Goal: Task Accomplishment & Management: Manage account settings

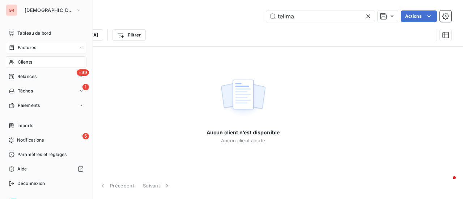
click at [24, 49] on span "Factures" at bounding box center [27, 48] width 18 height 7
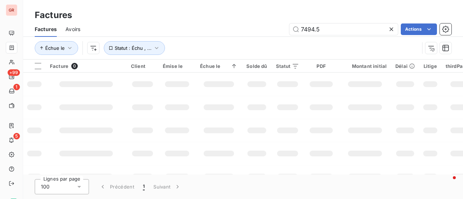
drag, startPoint x: 338, startPoint y: 32, endPoint x: 216, endPoint y: 44, distance: 122.5
click at [221, 43] on div "Factures Avoirs 7494.5 Actions Échue le Statut : Échu , ..." at bounding box center [243, 41] width 440 height 38
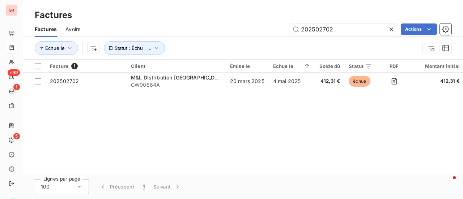
type input "202502702"
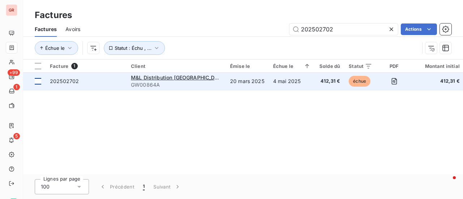
click at [36, 83] on div at bounding box center [38, 81] width 7 height 7
click at [77, 83] on span "202502702" at bounding box center [64, 81] width 29 height 6
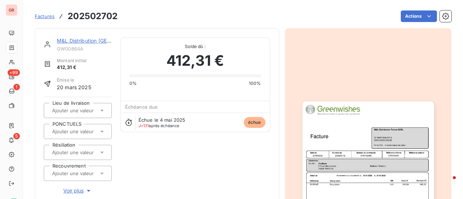
click at [94, 42] on link "M&L Distribution [GEOGRAPHIC_DATA] SARL" at bounding box center [111, 41] width 109 height 6
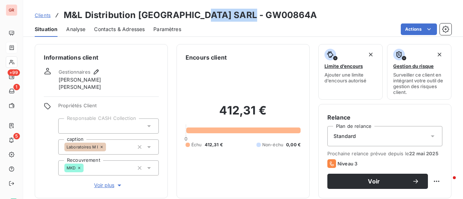
drag, startPoint x: 255, startPoint y: 16, endPoint x: 198, endPoint y: 17, distance: 56.5
click at [198, 17] on div "Clients M&L Distribution [GEOGRAPHIC_DATA] SARL - GW00864A" at bounding box center [243, 15] width 440 height 13
copy h3 "GW00864A"
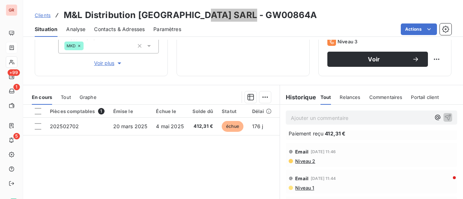
scroll to position [36, 0]
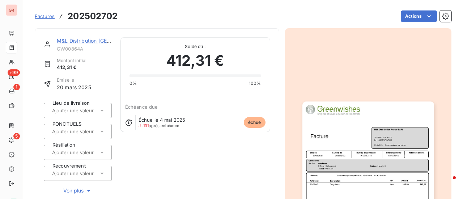
click at [83, 38] on link "M&L Distribution [GEOGRAPHIC_DATA] SARL" at bounding box center [111, 41] width 109 height 6
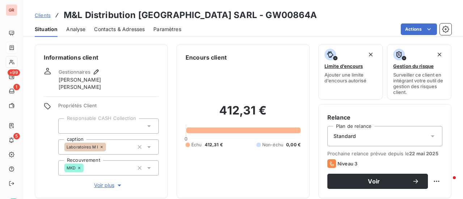
click at [143, 26] on span "Contacts & Adresses" at bounding box center [119, 29] width 51 height 7
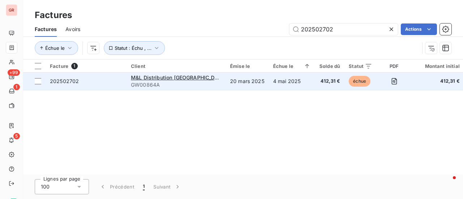
click at [155, 81] on div "M&L Distribution [GEOGRAPHIC_DATA] SARL" at bounding box center [176, 77] width 90 height 7
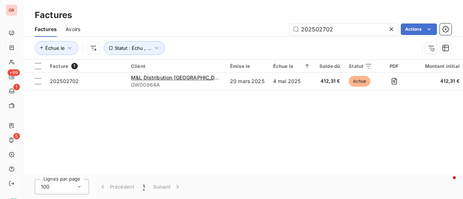
click at [80, 32] on span "Avoirs" at bounding box center [73, 29] width 15 height 7
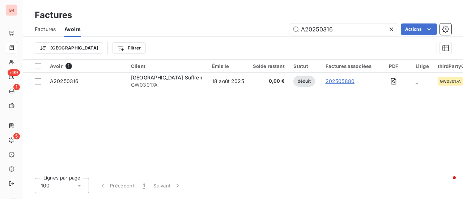
drag, startPoint x: 354, startPoint y: 29, endPoint x: 204, endPoint y: 37, distance: 150.4
click at [206, 36] on div "Factures Avoirs A20250316 Actions" at bounding box center [243, 29] width 440 height 15
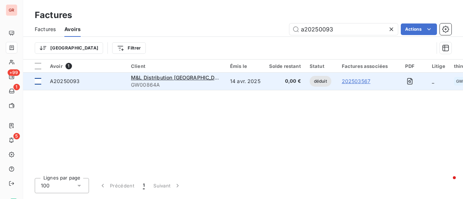
type input "a20250093"
click at [38, 84] on div at bounding box center [38, 81] width 7 height 7
click at [188, 79] on span "M&L Distribution [GEOGRAPHIC_DATA] SARL" at bounding box center [186, 78] width 110 height 6
click at [37, 81] on div at bounding box center [38, 81] width 7 height 7
click at [58, 83] on span "A20250093" at bounding box center [65, 81] width 30 height 6
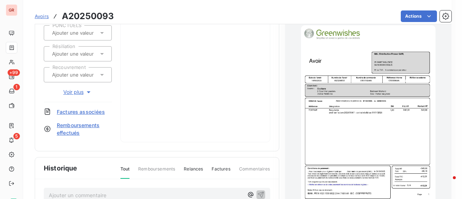
scroll to position [146, 0]
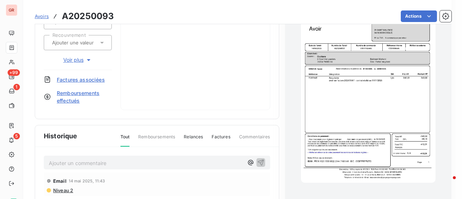
click at [376, 106] on img "button" at bounding box center [368, 88] width 135 height 190
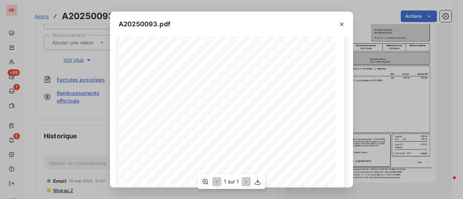
scroll to position [72, 0]
click at [340, 24] on icon "button" at bounding box center [341, 24] width 7 height 7
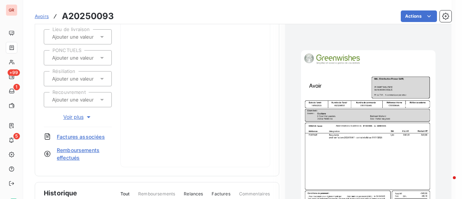
scroll to position [0, 0]
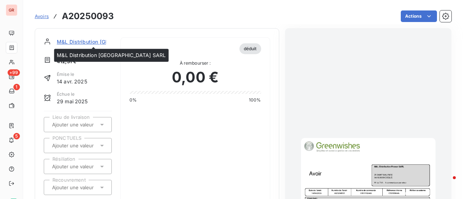
click at [77, 40] on span "M&L Distribution [GEOGRAPHIC_DATA] SARL" at bounding box center [112, 42] width 110 height 8
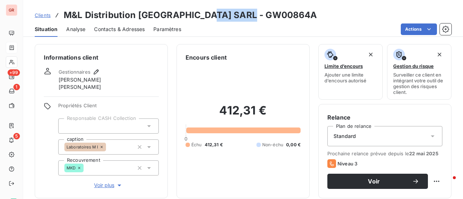
drag, startPoint x: 253, startPoint y: 16, endPoint x: 201, endPoint y: 18, distance: 52.2
click at [201, 18] on div "Clients M&L Distribution [GEOGRAPHIC_DATA] SARL - GW00864A" at bounding box center [243, 15] width 440 height 13
copy h3 "GW00864A"
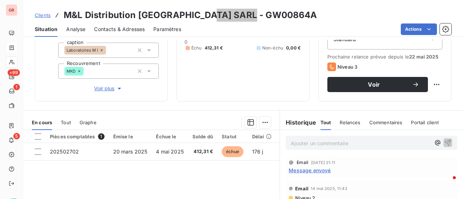
scroll to position [109, 0]
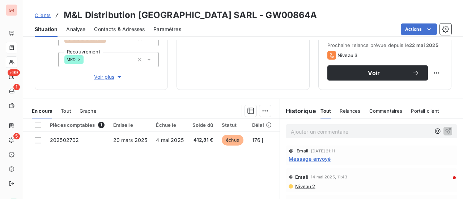
click at [313, 156] on span "Message envoyé" at bounding box center [310, 159] width 42 height 8
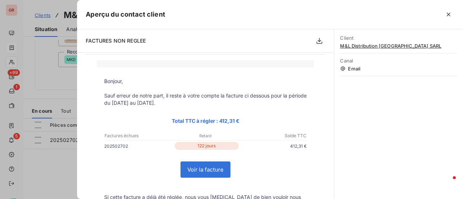
scroll to position [0, 0]
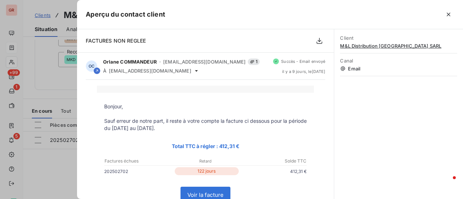
click at [46, 98] on div at bounding box center [231, 99] width 463 height 199
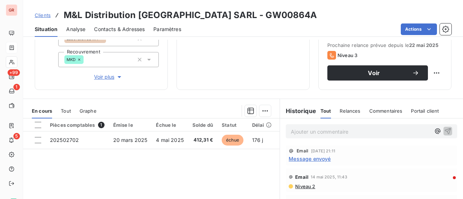
click at [355, 132] on p "Ajouter un commentaire ﻿" at bounding box center [361, 131] width 140 height 9
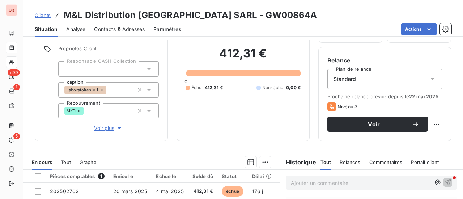
scroll to position [189, 0]
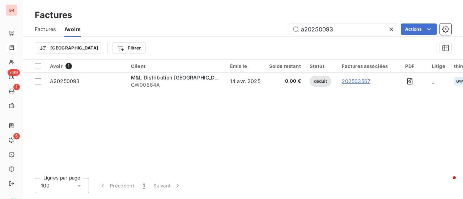
click at [49, 31] on span "Factures" at bounding box center [45, 29] width 21 height 7
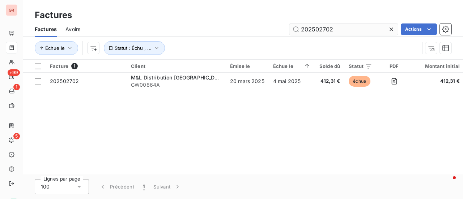
click at [328, 33] on input "202502702" at bounding box center [344, 30] width 109 height 12
drag, startPoint x: 332, startPoint y: 31, endPoint x: 209, endPoint y: 31, distance: 123.1
click at [209, 31] on div "202502702 Actions" at bounding box center [270, 30] width 363 height 12
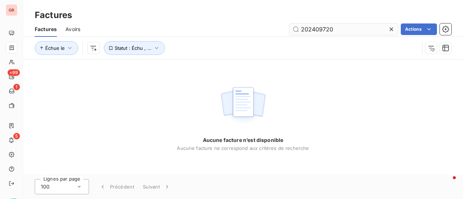
click at [301, 29] on input "202409720" at bounding box center [344, 30] width 109 height 12
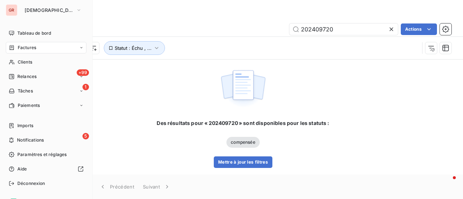
click at [25, 51] on div "Factures" at bounding box center [46, 48] width 81 height 12
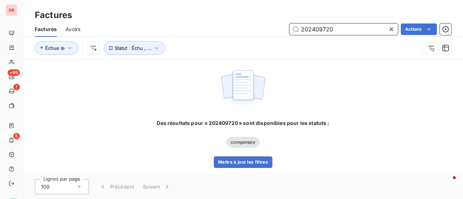
click at [302, 28] on input "202409720" at bounding box center [344, 30] width 109 height 12
click at [347, 29] on input "202409720" at bounding box center [344, 30] width 109 height 12
drag, startPoint x: 332, startPoint y: 25, endPoint x: 0, endPoint y: 64, distance: 333.8
click at [5, 59] on div "GR +99 1 5 Factures Factures Avoirs 202409720 Actions Échue le Statut : Échu , …" at bounding box center [231, 99] width 463 height 199
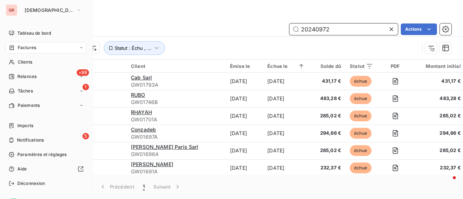
type input "202409720"
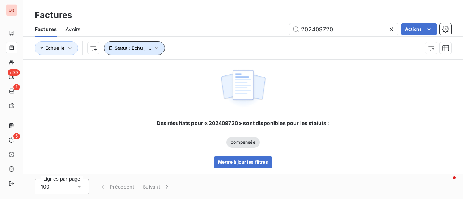
click at [155, 47] on icon "button" at bounding box center [156, 48] width 7 height 7
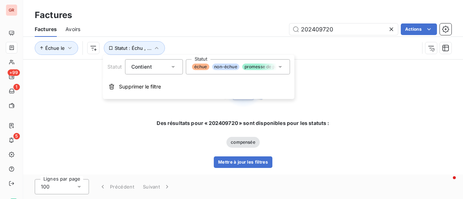
click at [277, 70] on icon at bounding box center [280, 66] width 7 height 7
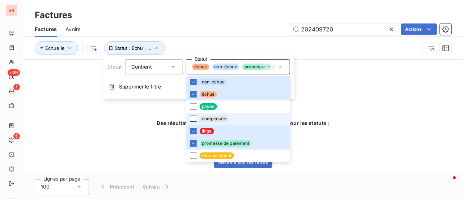
click at [194, 118] on div at bounding box center [193, 119] width 7 height 7
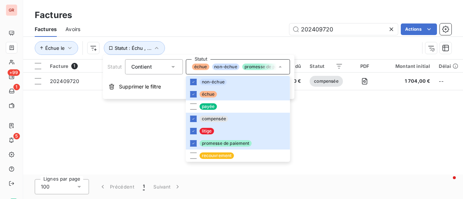
click at [375, 99] on div "Facture 1 Client Émise le Échue le Solde dû Statut PDF Montant initial Délai Li…" at bounding box center [243, 117] width 440 height 115
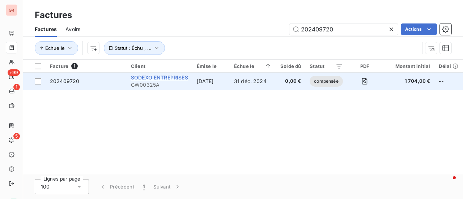
click at [181, 77] on span "SODEXO ENTREPRISES" at bounding box center [159, 78] width 57 height 6
click at [37, 81] on div at bounding box center [38, 81] width 7 height 7
click at [63, 82] on span "202409720" at bounding box center [64, 81] width 29 height 6
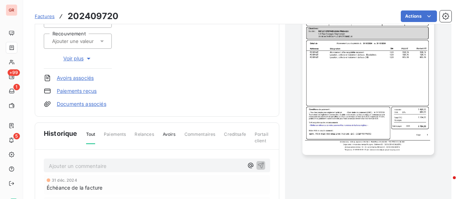
scroll to position [90, 0]
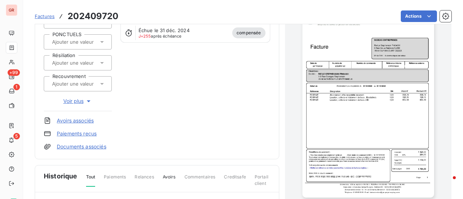
click at [83, 120] on link "Avoirs associés" at bounding box center [75, 120] width 37 height 7
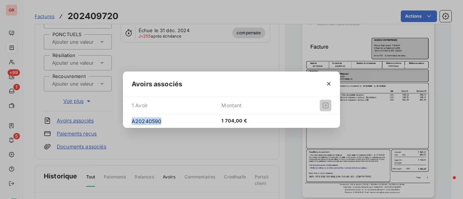
drag, startPoint x: 162, startPoint y: 121, endPoint x: 110, endPoint y: 122, distance: 51.8
click at [110, 122] on div "Avoirs associés 1 Avoir Montant A20240590 1 704,00 €" at bounding box center [231, 99] width 463 height 199
click at [180, 119] on span "A20240590" at bounding box center [177, 122] width 90 height 8
click at [161, 122] on span "A20240590" at bounding box center [177, 122] width 90 height 8
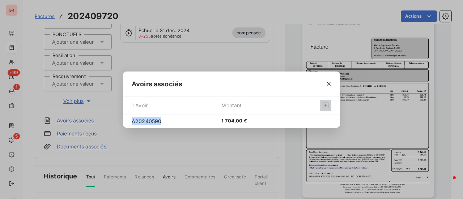
drag, startPoint x: 164, startPoint y: 121, endPoint x: 88, endPoint y: 122, distance: 76.0
click at [88, 121] on div "Avoirs associés 1 Avoir Montant A20240590 1 704,00 €" at bounding box center [231, 99] width 463 height 199
click at [82, 119] on div "Avoirs associés 1 Avoir Montant A20240590 1 704,00 €" at bounding box center [231, 99] width 463 height 199
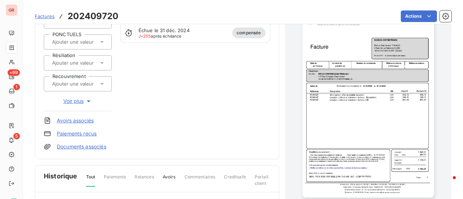
click at [82, 119] on link "Avoirs associés" at bounding box center [75, 120] width 37 height 7
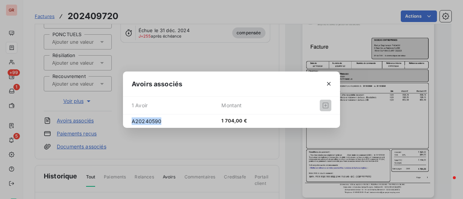
drag, startPoint x: 166, startPoint y: 122, endPoint x: 91, endPoint y: 124, distance: 74.9
click at [91, 123] on div "Avoirs associés 1 Avoir Montant A20240590 1 704,00 €" at bounding box center [231, 99] width 463 height 199
copy span "A20240590"
click at [332, 82] on icon "button" at bounding box center [328, 83] width 7 height 7
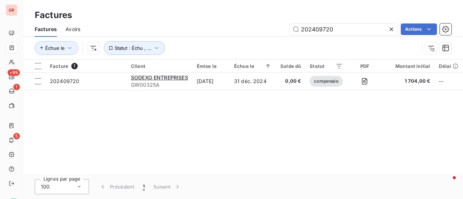
click at [75, 28] on span "Avoirs" at bounding box center [73, 29] width 15 height 7
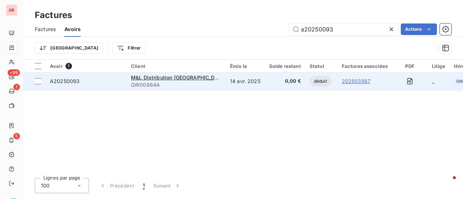
drag, startPoint x: 255, startPoint y: 36, endPoint x: 72, endPoint y: 73, distance: 186.9
click at [72, 73] on div "Factures Factures Avoirs a20250093 Actions Trier Filtrer Avoir 1 Client Émis le…" at bounding box center [243, 99] width 440 height 199
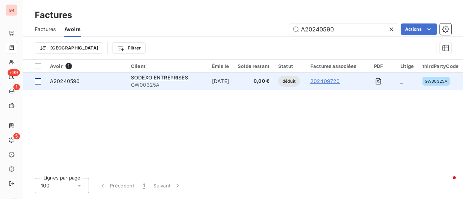
type input "A20240590"
click at [38, 84] on div at bounding box center [38, 81] width 7 height 7
click at [63, 85] on div "A20240590" at bounding box center [65, 81] width 30 height 7
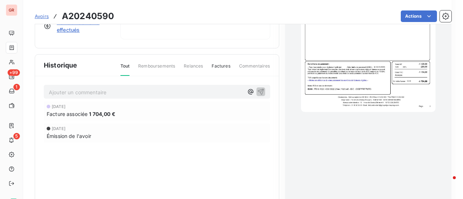
scroll to position [218, 0]
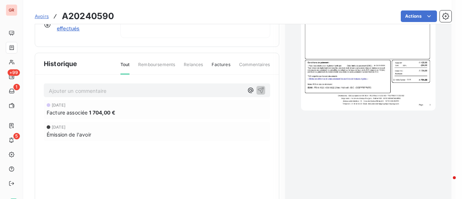
click at [396, 55] on img "button" at bounding box center [368, 16] width 135 height 190
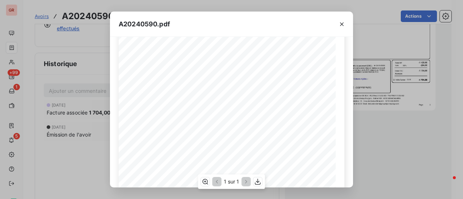
scroll to position [28, 0]
click at [260, 181] on icon "button" at bounding box center [257, 181] width 7 height 7
click at [341, 24] on icon "button" at bounding box center [341, 24] width 7 height 7
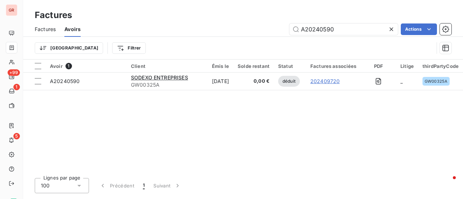
drag, startPoint x: 346, startPoint y: 28, endPoint x: 173, endPoint y: 29, distance: 173.0
click at [179, 28] on div "A20240590 Actions" at bounding box center [270, 30] width 362 height 12
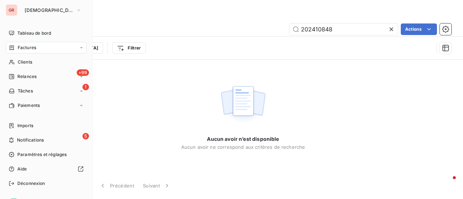
click at [33, 48] on span "Factures" at bounding box center [27, 48] width 18 height 7
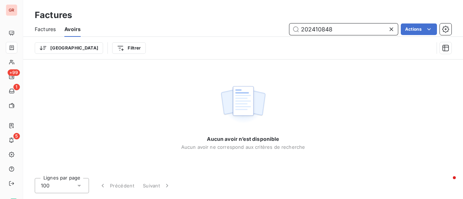
click at [340, 33] on input "202410848" at bounding box center [344, 30] width 109 height 12
drag, startPoint x: 342, startPoint y: 33, endPoint x: 138, endPoint y: 31, distance: 203.5
click at [138, 31] on div "202410848 Actions" at bounding box center [270, 30] width 362 height 12
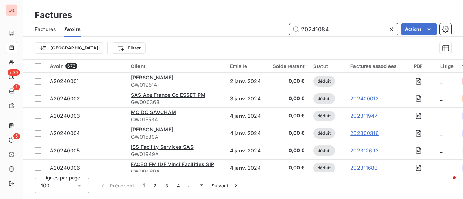
type input "202410848"
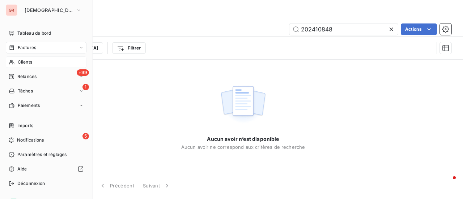
click at [24, 66] on div "Clients" at bounding box center [46, 62] width 81 height 12
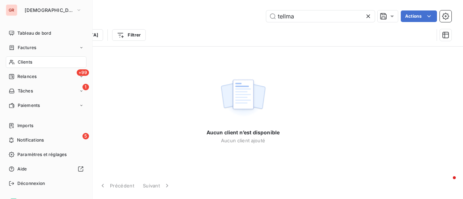
click at [25, 47] on span "Factures" at bounding box center [27, 48] width 18 height 7
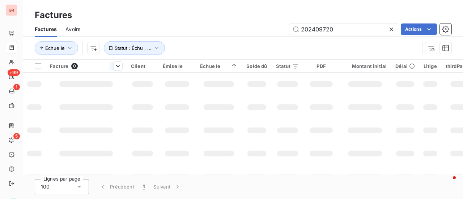
drag, startPoint x: 349, startPoint y: 31, endPoint x: 76, endPoint y: 64, distance: 275.0
click at [125, 54] on div "Factures Avoirs 202409720 Actions Échue le Statut : Échu , ..." at bounding box center [243, 41] width 440 height 38
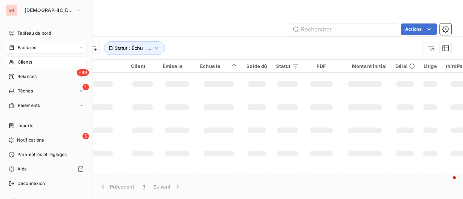
click at [31, 63] on span "Clients" at bounding box center [25, 62] width 14 height 7
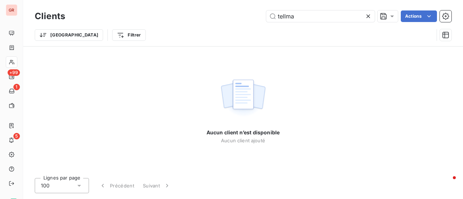
drag, startPoint x: 308, startPoint y: 19, endPoint x: 125, endPoint y: 33, distance: 184.4
click at [136, 29] on div "Clients tellma Actions Trier Filtrer" at bounding box center [243, 28] width 417 height 38
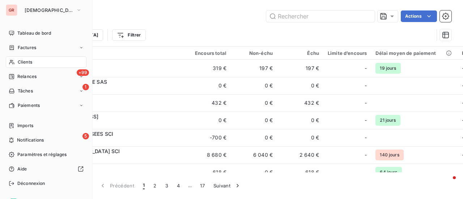
click at [33, 48] on span "Factures" at bounding box center [27, 48] width 18 height 7
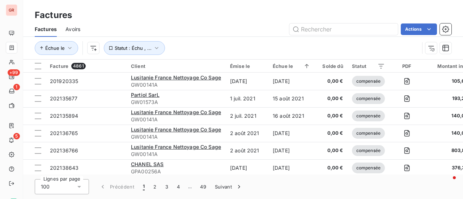
click at [317, 20] on div "Factures" at bounding box center [243, 15] width 440 height 13
click at [331, 29] on input "text" at bounding box center [344, 30] width 109 height 12
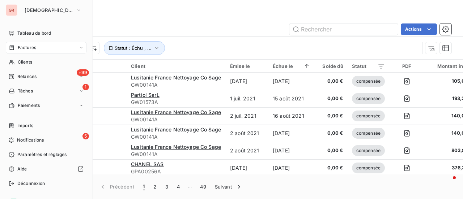
click at [19, 47] on span "Factures" at bounding box center [27, 48] width 18 height 7
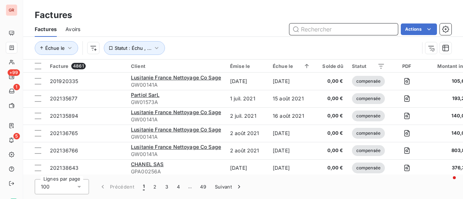
click at [316, 26] on input "text" at bounding box center [344, 30] width 109 height 12
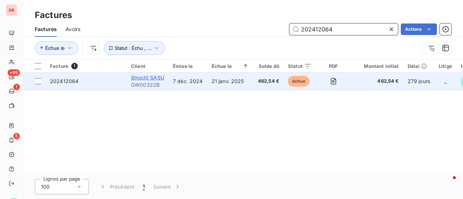
type input "202412064"
click at [144, 77] on span "Structil SASU" at bounding box center [147, 78] width 33 height 6
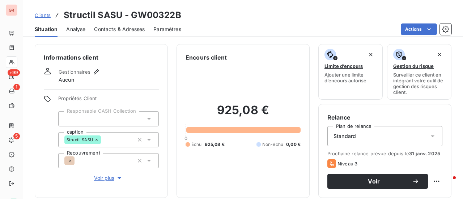
click at [129, 31] on span "Contacts & Adresses" at bounding box center [119, 29] width 51 height 7
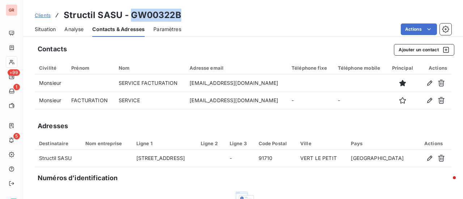
drag, startPoint x: 179, startPoint y: 16, endPoint x: 132, endPoint y: 12, distance: 47.2
click at [132, 12] on h3 "Structil SASU - GW00322B" at bounding box center [123, 15] width 118 height 13
copy h3 "GW00322B"
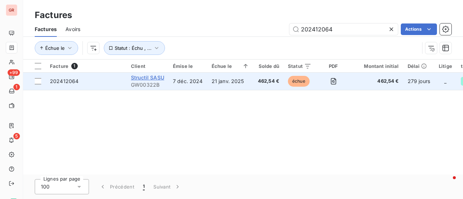
click at [154, 79] on span "Structil SASU" at bounding box center [147, 78] width 33 height 6
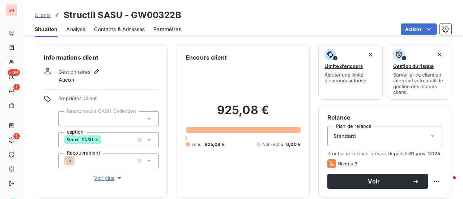
click at [117, 26] on span "Contacts & Adresses" at bounding box center [119, 29] width 51 height 7
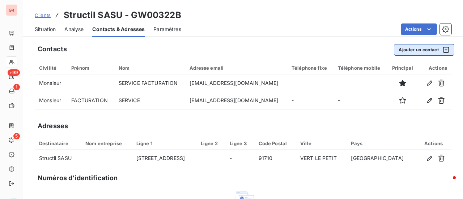
click at [443, 49] on icon "button" at bounding box center [446, 49] width 7 height 7
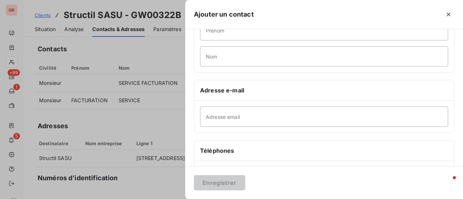
scroll to position [72, 0]
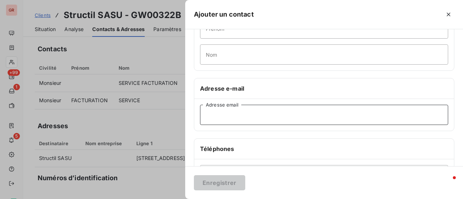
click at [251, 110] on input "Adresse email" at bounding box center [324, 115] width 248 height 20
paste input "[PERSON_NAME][EMAIL_ADDRESS][DOMAIN_NAME]"
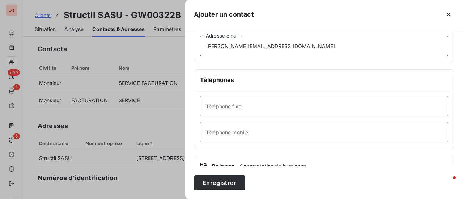
scroll to position [145, 0]
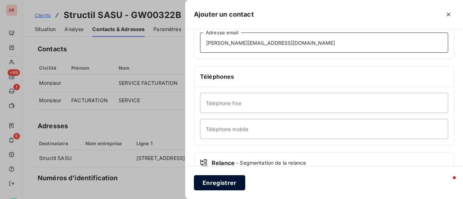
type input "[PERSON_NAME][EMAIL_ADDRESS][DOMAIN_NAME]"
click at [234, 182] on button "Enregistrer" at bounding box center [219, 183] width 51 height 15
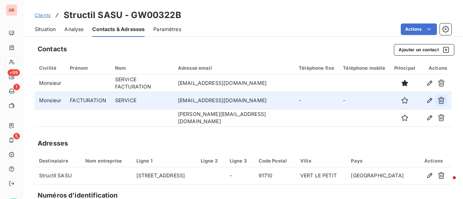
click at [438, 102] on icon "button" at bounding box center [441, 100] width 7 height 7
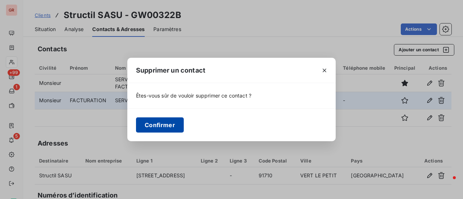
click at [167, 128] on button "Confirmer" at bounding box center [160, 125] width 48 height 15
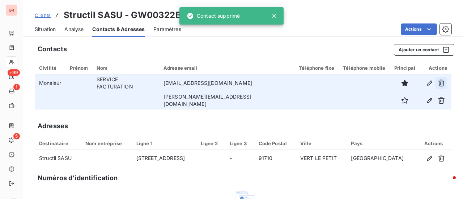
click at [438, 83] on icon "button" at bounding box center [441, 83] width 7 height 7
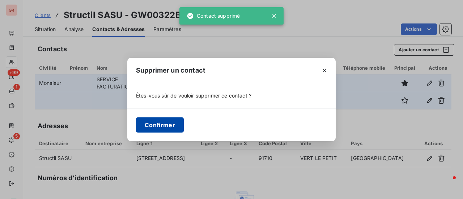
click at [161, 126] on button "Confirmer" at bounding box center [160, 125] width 48 height 15
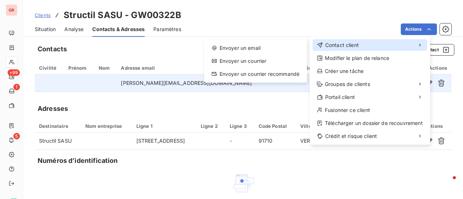
click at [353, 46] on span "Contact client" at bounding box center [342, 45] width 34 height 7
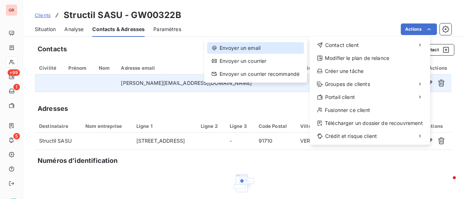
click at [261, 49] on div "Envoyer un email" at bounding box center [255, 48] width 97 height 12
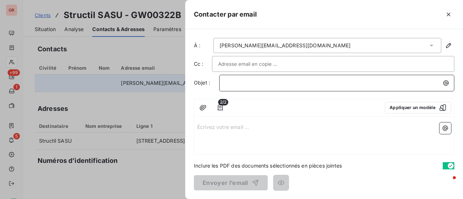
click at [254, 81] on p "﻿" at bounding box center [339, 83] width 227 height 8
click at [279, 82] on span "FACTURE NON REGL2E" at bounding box center [255, 83] width 58 height 6
click at [310, 83] on p "FACTURE NON REGLEE" at bounding box center [339, 83] width 227 height 8
click at [134, 106] on div at bounding box center [231, 99] width 463 height 199
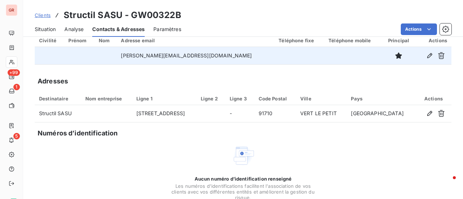
scroll to position [0, 0]
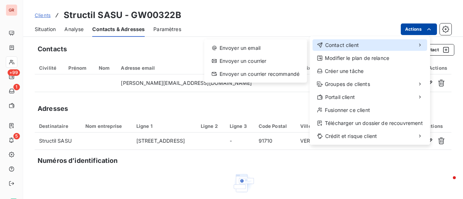
click at [351, 43] on span "Contact client" at bounding box center [342, 45] width 34 height 7
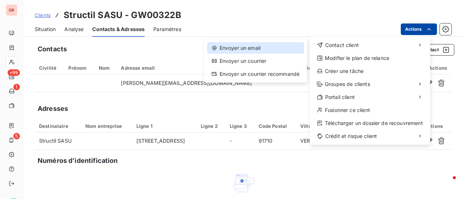
click at [241, 49] on div "Envoyer un email" at bounding box center [255, 48] width 97 height 12
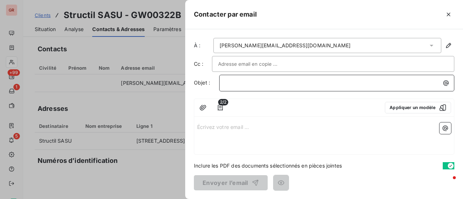
click at [261, 77] on div "﻿" at bounding box center [337, 82] width 230 height 10
click at [218, 128] on p "Écrivez votre email ... ﻿" at bounding box center [324, 127] width 254 height 8
click at [198, 126] on p "Écrivez votre email ... ﻿" at bounding box center [324, 127] width 254 height 8
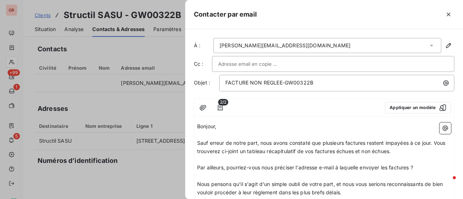
click at [228, 128] on p "Bonjour," at bounding box center [324, 127] width 254 height 8
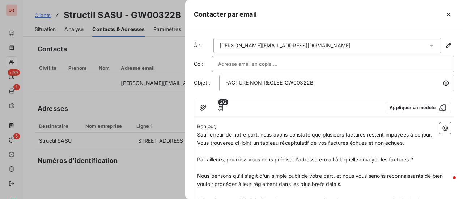
click at [423, 142] on p "Sauf erreur de notre part, nous avons constaté que plusieurs factures restent i…" at bounding box center [324, 139] width 254 height 17
click at [442, 126] on icon "button" at bounding box center [445, 128] width 7 height 7
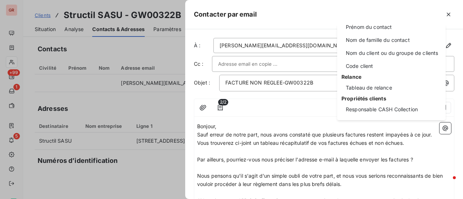
scroll to position [72, 0]
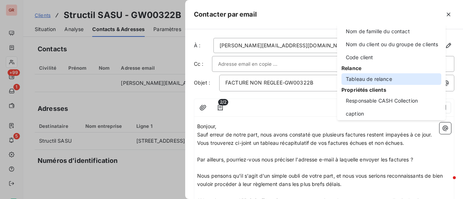
click at [384, 82] on div "Tableau de relance" at bounding box center [392, 79] width 100 height 12
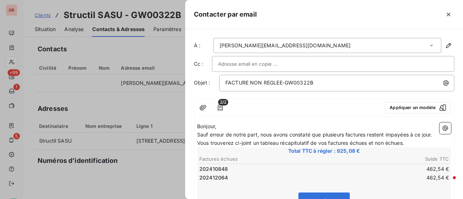
click at [425, 141] on p "Sauf erreur de notre part, nous avons constaté que plusieurs factures restent i…" at bounding box center [324, 139] width 254 height 17
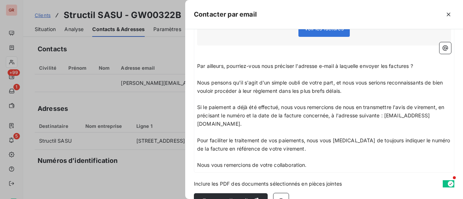
scroll to position [198, 0]
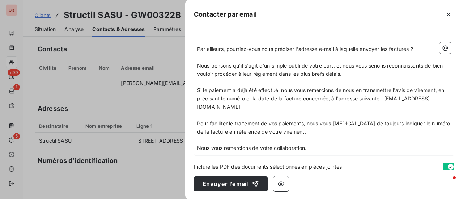
click at [195, 167] on span "Inclure les PDF des documents sélectionnés en pièces jointes" at bounding box center [268, 167] width 148 height 8
click at [442, 50] on icon "button" at bounding box center [445, 48] width 7 height 7
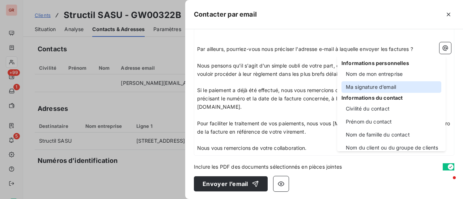
click at [385, 87] on div "Ma signature d’email" at bounding box center [392, 87] width 100 height 12
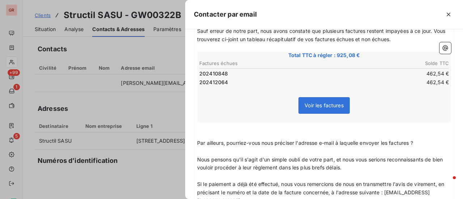
scroll to position [292, 0]
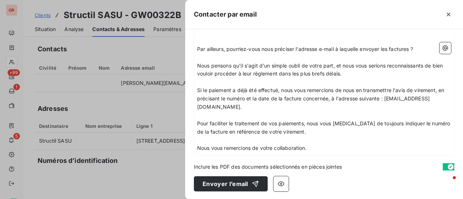
click at [262, 165] on span "Inclure les PDF des documents sélectionnés en pièces jointes" at bounding box center [268, 167] width 148 height 8
click at [211, 166] on span "Inclure les PDF des documents sélectionnés en pièces jointes" at bounding box center [268, 167] width 148 height 8
click at [313, 149] on p "Nous vous remercions de votre collaboration." at bounding box center [324, 148] width 254 height 8
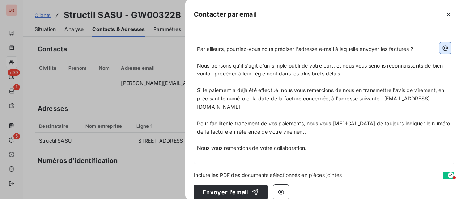
click at [442, 51] on icon "button" at bounding box center [445, 48] width 7 height 7
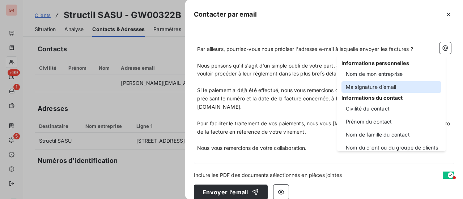
click at [381, 86] on div "Ma signature d’email" at bounding box center [392, 87] width 100 height 12
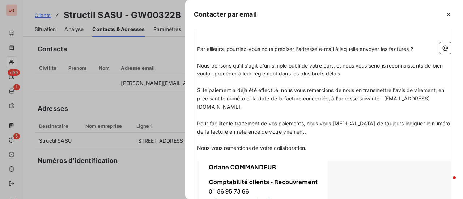
click at [361, 74] on p "Nous pensons qu'il s'agit d'un simple oubli de votre part, et nous vous serions…" at bounding box center [324, 70] width 254 height 17
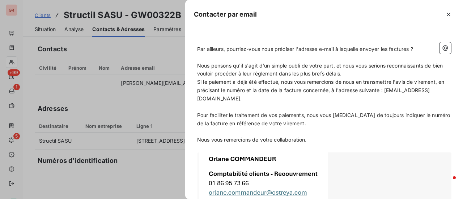
click at [404, 90] on p "Si le paiement a déjà été effectué, nous vous remercions de nous en transmettre…" at bounding box center [324, 90] width 254 height 25
click at [286, 96] on p "Si le paiement a déjà été effectué, nous vous remercions de nous en transmettre…" at bounding box center [324, 90] width 254 height 25
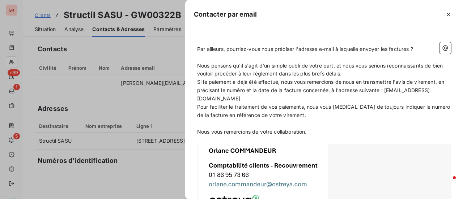
click at [298, 112] on p "Pour faciliter le traitement de vos paiements, nous vous [MEDICAL_DATA] de touj…" at bounding box center [324, 111] width 254 height 17
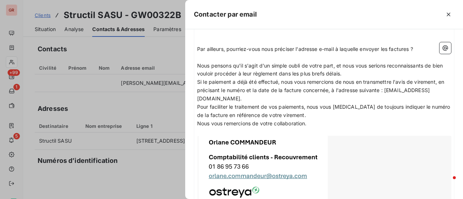
click at [319, 126] on p "Nous vous remercions de votre collaboration." at bounding box center [324, 124] width 254 height 8
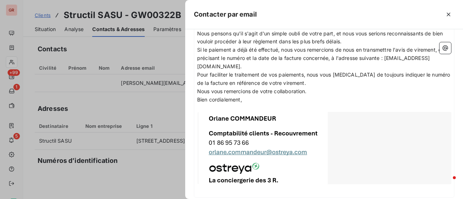
scroll to position [366, 0]
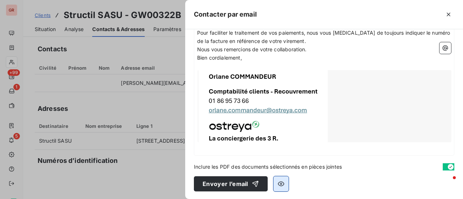
click at [279, 183] on icon "button" at bounding box center [281, 184] width 7 height 7
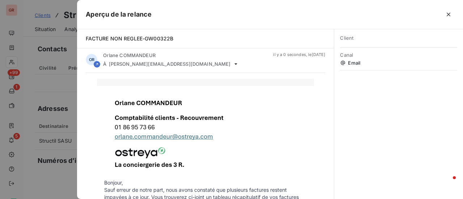
scroll to position [0, 0]
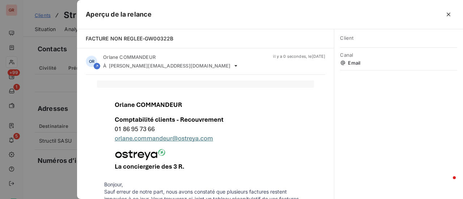
click at [43, 85] on div at bounding box center [231, 99] width 463 height 199
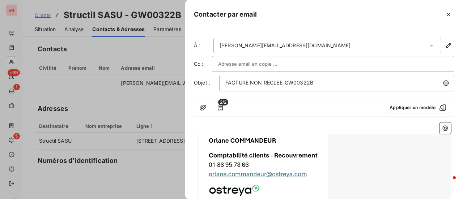
click at [232, 155] on div at bounding box center [325, 170] width 254 height 72
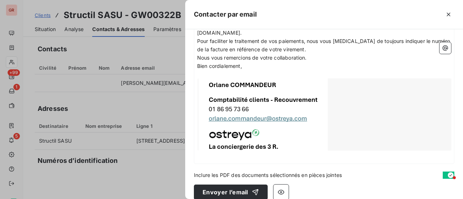
scroll to position [281, 0]
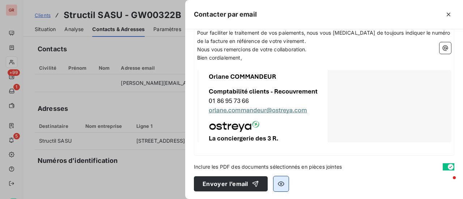
click at [280, 182] on icon "button" at bounding box center [281, 184] width 7 height 5
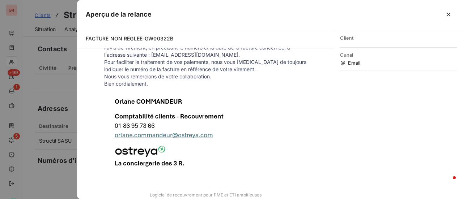
scroll to position [256, 0]
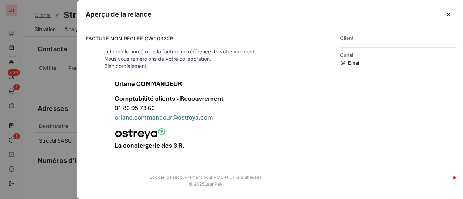
click at [63, 89] on div at bounding box center [231, 99] width 463 height 199
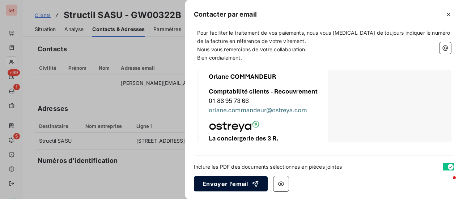
click at [227, 182] on button "Envoyer l’email" at bounding box center [231, 184] width 74 height 15
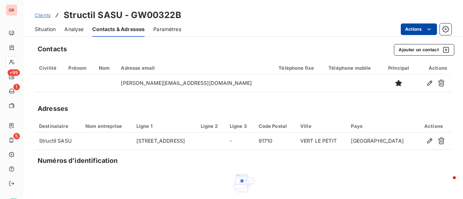
click at [45, 15] on span "Clients" at bounding box center [43, 15] width 16 height 6
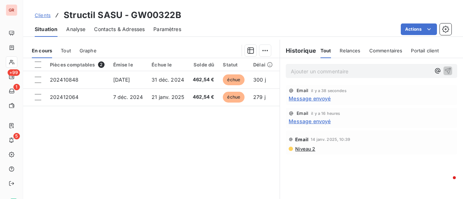
scroll to position [188, 0]
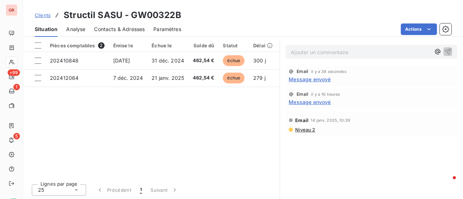
click at [300, 128] on span "Niveau 2" at bounding box center [305, 130] width 21 height 6
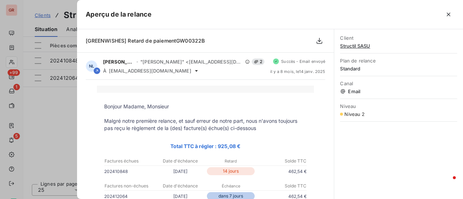
click at [57, 135] on div at bounding box center [231, 99] width 463 height 199
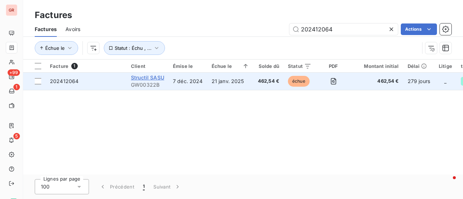
click at [144, 78] on span "Structil SASU" at bounding box center [147, 78] width 33 height 6
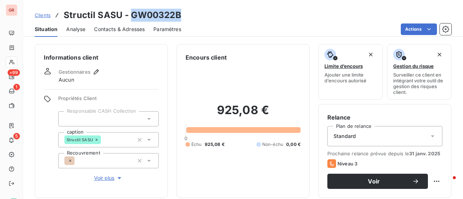
drag, startPoint x: 178, startPoint y: 20, endPoint x: 129, endPoint y: 17, distance: 49.0
click at [129, 17] on h3 "Structil SASU - GW00322B" at bounding box center [123, 15] width 118 height 13
copy h3 "GW00322B"
click at [119, 29] on span "Contacts & Adresses" at bounding box center [119, 29] width 51 height 7
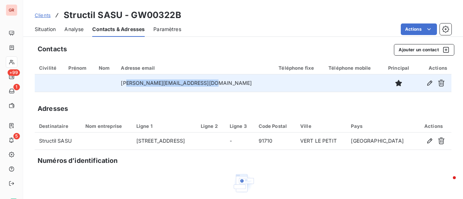
drag, startPoint x: 211, startPoint y: 81, endPoint x: 135, endPoint y: 84, distance: 76.8
click at [135, 84] on td "[PERSON_NAME][EMAIL_ADDRESS][DOMAIN_NAME]" at bounding box center [196, 83] width 158 height 17
drag, startPoint x: 220, startPoint y: 84, endPoint x: 113, endPoint y: 85, distance: 107.2
click at [113, 85] on tr "[PERSON_NAME][EMAIL_ADDRESS][DOMAIN_NAME]" at bounding box center [243, 83] width 417 height 17
copy tr "[PERSON_NAME][EMAIL_ADDRESS][DOMAIN_NAME]"
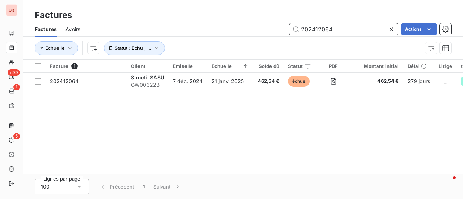
drag, startPoint x: 356, startPoint y: 26, endPoint x: 189, endPoint y: 46, distance: 168.3
click at [189, 46] on div "Factures Avoirs 202412064 Actions Échue le Statut : Échu , ..." at bounding box center [243, 41] width 440 height 38
paste input "GW03129"
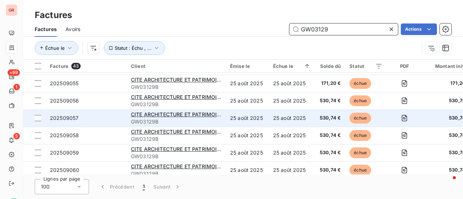
scroll to position [322, 0]
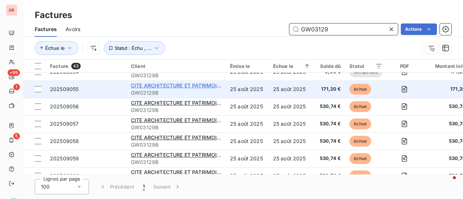
type input "GW03129"
click at [186, 83] on span "CITE ARCHITECTURE ET PATRIMOINE" at bounding box center [177, 86] width 93 height 6
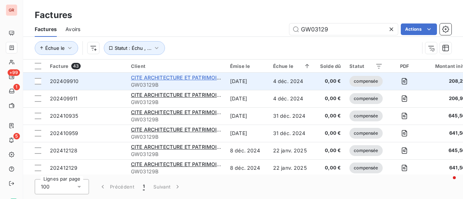
click at [168, 78] on span "CITE ARCHITECTURE ET PATRIMOINE" at bounding box center [177, 78] width 93 height 6
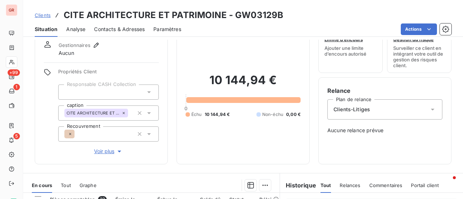
scroll to position [72, 0]
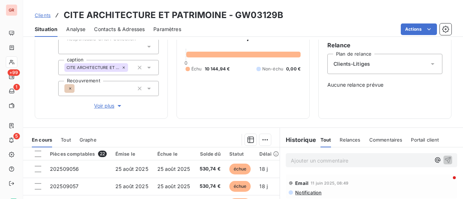
click at [117, 31] on span "Contacts & Adresses" at bounding box center [119, 29] width 51 height 7
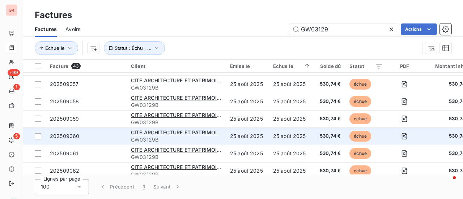
scroll to position [290, 0]
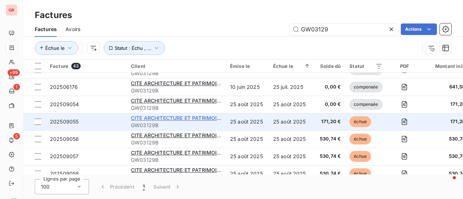
click at [178, 120] on span "CITE ARCHITECTURE ET PATRIMOINE" at bounding box center [177, 118] width 93 height 6
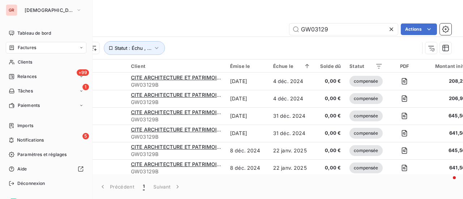
drag, startPoint x: 26, startPoint y: 62, endPoint x: 170, endPoint y: 33, distance: 146.1
click at [26, 61] on span "Clients" at bounding box center [25, 62] width 14 height 7
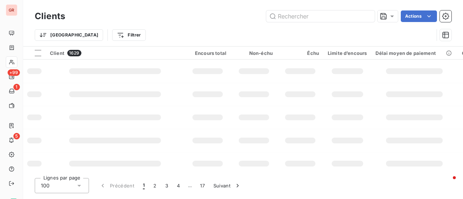
drag, startPoint x: 346, startPoint y: 26, endPoint x: 96, endPoint y: 71, distance: 254.5
click at [96, 71] on div "Clients Actions Trier Filtrer Client 1629 Encours total Non-échu Échu Limite d’…" at bounding box center [243, 99] width 440 height 199
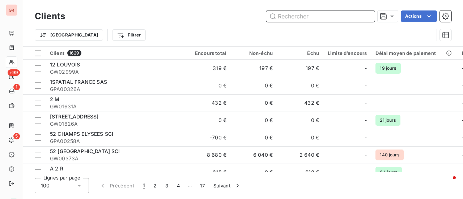
click at [314, 15] on input "text" at bounding box center [320, 16] width 109 height 12
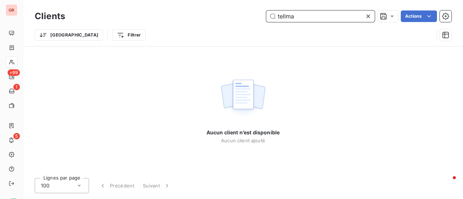
click at [286, 18] on input "tellma" at bounding box center [320, 16] width 109 height 12
type input "tellema"
drag, startPoint x: 309, startPoint y: 16, endPoint x: 249, endPoint y: 18, distance: 60.5
click at [251, 18] on div "tellema Actions" at bounding box center [263, 16] width 378 height 12
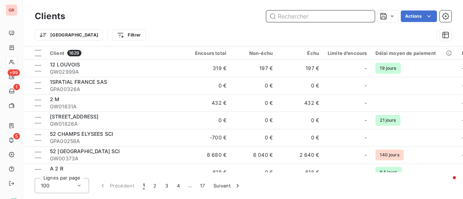
click at [302, 13] on input "text" at bounding box center [320, 16] width 109 height 12
paste input "202402638"
type input "202402638"
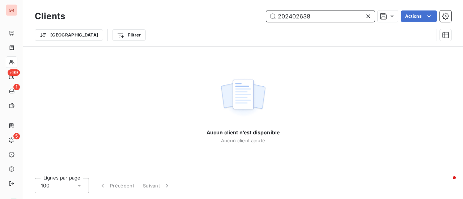
drag, startPoint x: 310, startPoint y: 13, endPoint x: 180, endPoint y: 13, distance: 129.6
click at [195, 13] on div "202402638 Actions" at bounding box center [263, 16] width 378 height 12
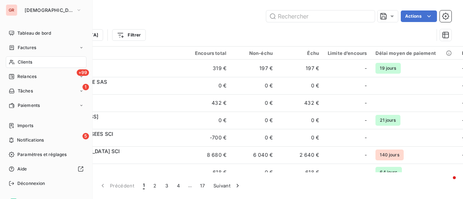
click at [26, 47] on span "Factures" at bounding box center [27, 48] width 18 height 7
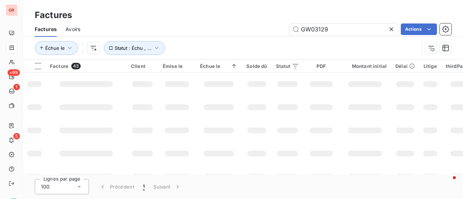
drag, startPoint x: 293, startPoint y: 33, endPoint x: 232, endPoint y: 33, distance: 61.5
click at [240, 33] on div "GW03129 Actions" at bounding box center [270, 30] width 363 height 12
type input "202402638"
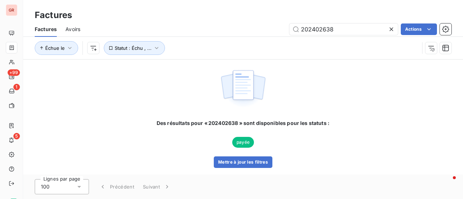
drag, startPoint x: 331, startPoint y: 29, endPoint x: 233, endPoint y: 30, distance: 98.1
click at [252, 29] on div "202402638 Actions" at bounding box center [270, 30] width 363 height 12
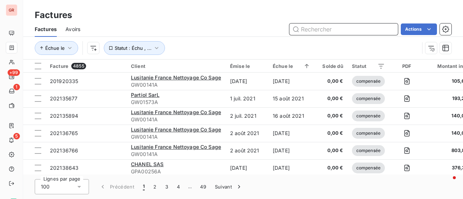
click at [332, 30] on input "text" at bounding box center [344, 30] width 109 height 12
paste input "202405535"
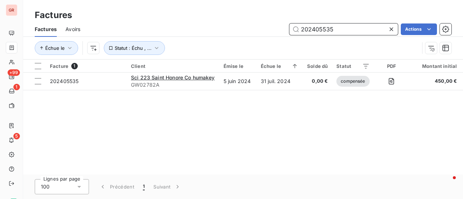
type input "202405535"
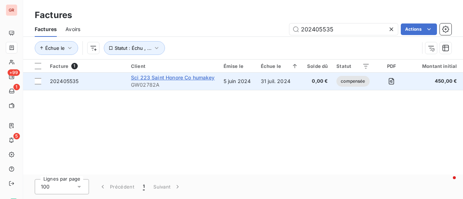
click at [164, 77] on span "Sci 223 Saint Honore Co humakey" at bounding box center [173, 78] width 84 height 6
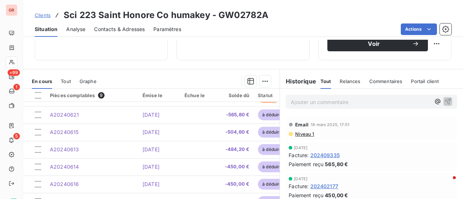
scroll to position [198, 0]
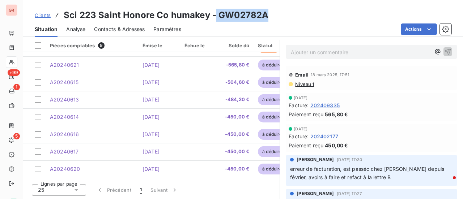
drag, startPoint x: 265, startPoint y: 16, endPoint x: 215, endPoint y: 13, distance: 50.4
click at [215, 13] on div "Clients Sci 223 Saint Honore Co humakey - GW02782A" at bounding box center [243, 15] width 440 height 13
copy h3 "GW02782A"
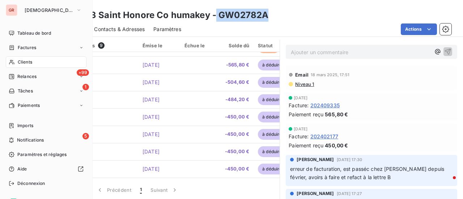
click at [31, 45] on span "Factures" at bounding box center [27, 48] width 18 height 7
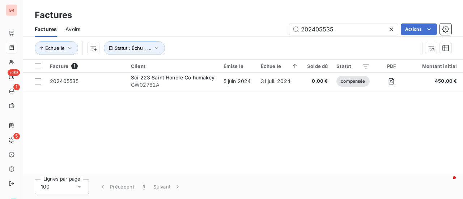
drag, startPoint x: 352, startPoint y: 30, endPoint x: 256, endPoint y: 30, distance: 95.6
click at [258, 30] on div "202405535 Actions" at bounding box center [270, 30] width 363 height 12
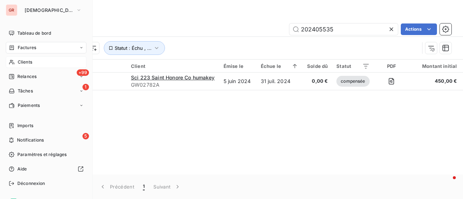
click at [25, 60] on span "Clients" at bounding box center [25, 62] width 14 height 7
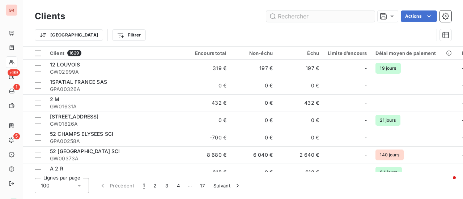
click at [314, 14] on input "text" at bounding box center [320, 16] width 109 height 12
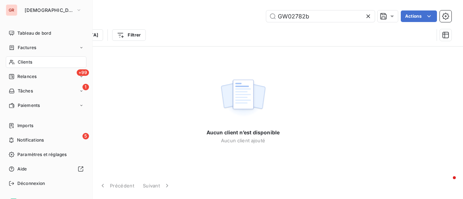
type input "GW02782b"
click at [27, 61] on span "Clients" at bounding box center [25, 62] width 14 height 7
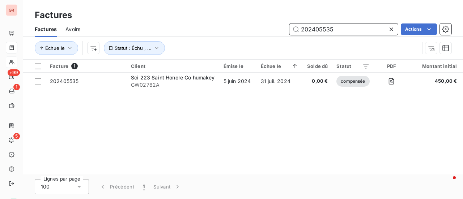
drag, startPoint x: 351, startPoint y: 27, endPoint x: 195, endPoint y: 34, distance: 156.2
click at [195, 34] on div "202405535 Actions" at bounding box center [270, 30] width 363 height 12
paste input "10979"
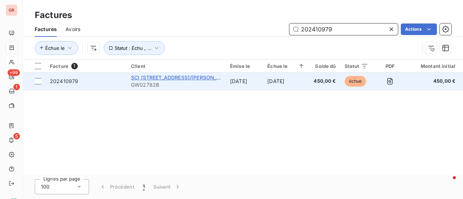
type input "202410979"
click at [173, 77] on span "SCI [STREET_ADDRESS]/[PERSON_NAME] France MANAGEMENT SERVICES" at bounding box center [224, 78] width 186 height 6
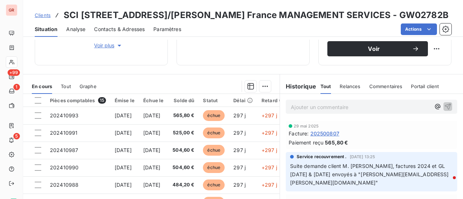
scroll to position [79, 0]
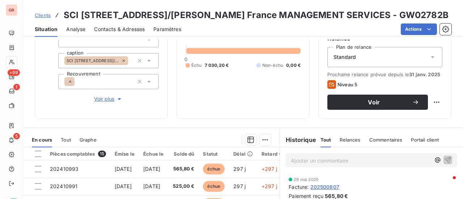
click at [132, 26] on span "Contacts & Adresses" at bounding box center [119, 29] width 51 height 7
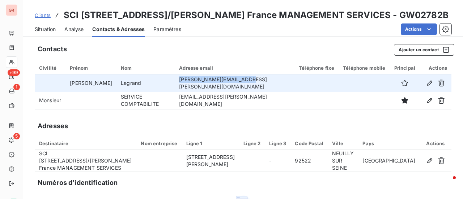
drag, startPoint x: 229, startPoint y: 84, endPoint x: 153, endPoint y: 90, distance: 76.2
click at [153, 90] on tr "Thomas Legrand [EMAIL_ADDRESS][PERSON_NAME][DOMAIN_NAME]" at bounding box center [243, 83] width 417 height 17
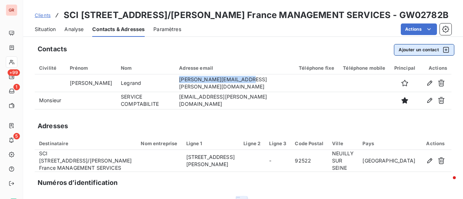
click at [443, 51] on icon "button" at bounding box center [446, 49] width 7 height 7
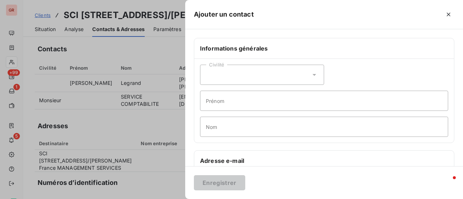
click at [313, 74] on icon at bounding box center [315, 75] width 4 height 2
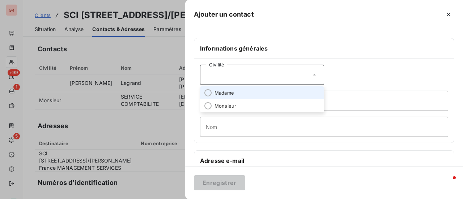
click at [252, 87] on li "Madame" at bounding box center [262, 93] width 124 height 13
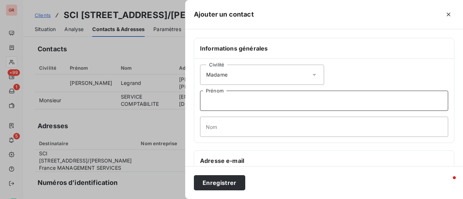
click at [243, 106] on input "Prénom" at bounding box center [324, 101] width 248 height 20
click at [208, 103] on input "clémence" at bounding box center [324, 101] width 248 height 20
click at [247, 101] on input "Clémence" at bounding box center [324, 101] width 248 height 20
type input "Clémence"
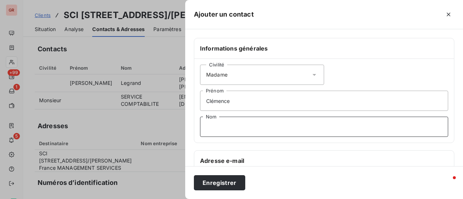
click at [244, 130] on input "Nom" at bounding box center [324, 127] width 248 height 20
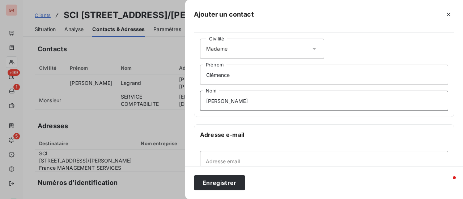
scroll to position [36, 0]
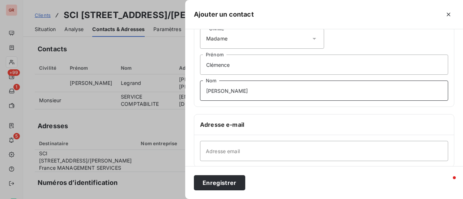
type input "[PERSON_NAME]"
drag, startPoint x: 239, startPoint y: 149, endPoint x: 244, endPoint y: 152, distance: 6.5
click at [239, 149] on input "Adresse email" at bounding box center [324, 151] width 248 height 20
click at [210, 149] on input "Adresse email" at bounding box center [324, 151] width 248 height 20
paste input "[EMAIL_ADDRESS][PERSON_NAME][DOMAIN_NAME]"
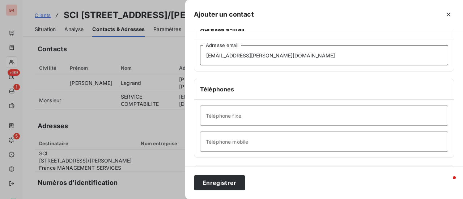
scroll to position [145, 0]
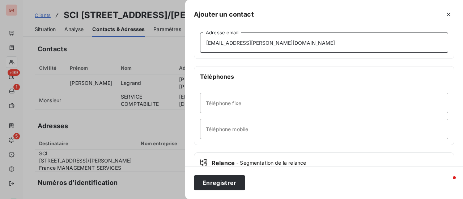
type input "[EMAIL_ADDRESS][PERSON_NAME][DOMAIN_NAME]"
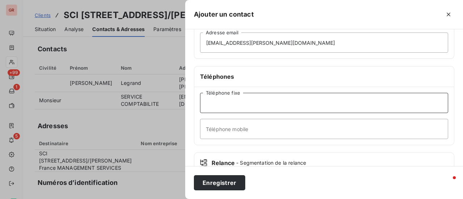
click at [262, 100] on input "Téléphone fixe" at bounding box center [324, 103] width 248 height 20
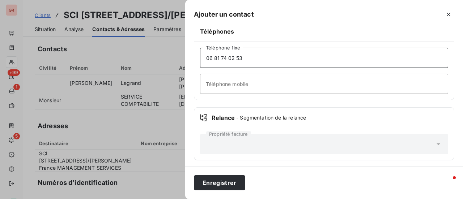
scroll to position [191, 0]
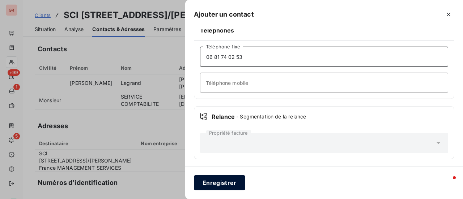
type input "06 81 74 02 53"
click at [222, 184] on button "Enregistrer" at bounding box center [219, 183] width 51 height 15
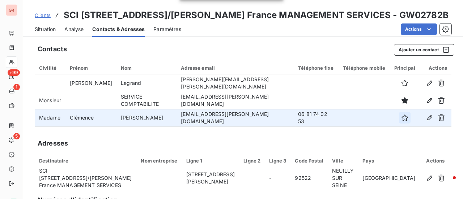
click at [401, 117] on icon "button" at bounding box center [404, 117] width 7 height 7
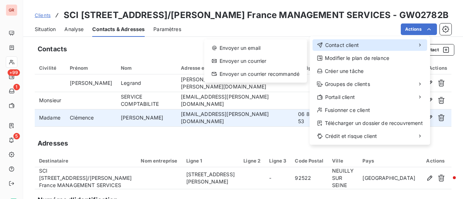
click at [375, 44] on div "Contact client" at bounding box center [370, 45] width 115 height 12
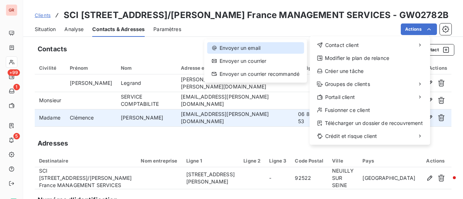
click at [261, 47] on div "Envoyer un email" at bounding box center [255, 48] width 97 height 12
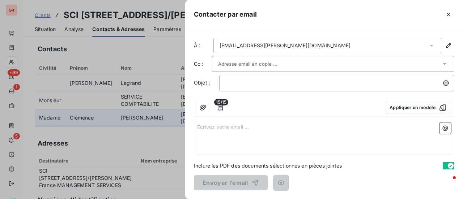
click at [344, 64] on div at bounding box center [329, 64] width 223 height 11
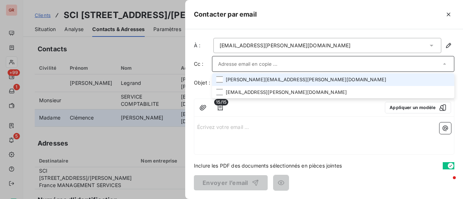
click at [275, 74] on li "[PERSON_NAME][EMAIL_ADDRESS][PERSON_NAME][DOMAIN_NAME]" at bounding box center [333, 79] width 243 height 13
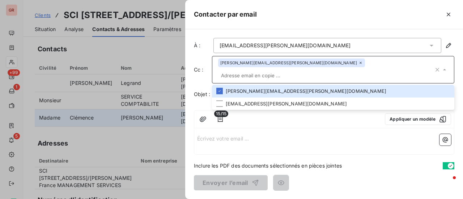
click at [270, 134] on p "Écrivez votre email ... ﻿" at bounding box center [324, 138] width 254 height 8
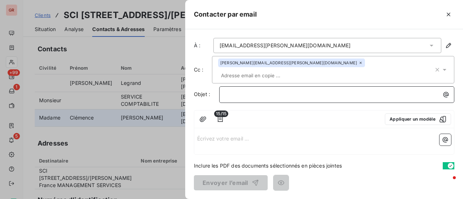
click at [243, 90] on p "﻿" at bounding box center [339, 94] width 227 height 8
click at [250, 91] on span "FACTURE NON RELEES" at bounding box center [254, 94] width 57 height 6
click at [247, 91] on span "FACTURE SNON RELEES" at bounding box center [256, 94] width 60 height 6
click at [257, 91] on span "FACTURES SNON RELEES" at bounding box center [257, 94] width 63 height 6
click at [273, 91] on span "FACTURES NON RELEES" at bounding box center [256, 94] width 60 height 6
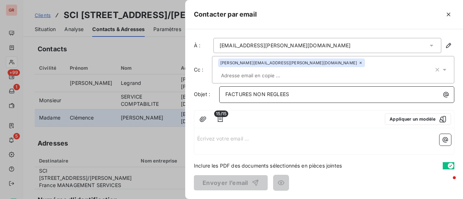
click at [306, 90] on p "FACTURES NON REGLEES" at bounding box center [339, 94] width 227 height 8
click at [212, 134] on p "Écrivez votre email ... ﻿" at bounding box center [324, 138] width 254 height 8
click at [298, 90] on p "FACTURES NON REGLEES" at bounding box center [339, 94] width 227 height 8
click at [315, 90] on p "FACTURES NON REGLEES-" at bounding box center [339, 94] width 227 height 8
click at [251, 134] on p "Écrivez votre email ... ﻿" at bounding box center [324, 138] width 254 height 8
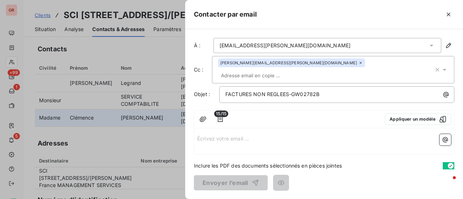
click at [227, 134] on p "Écrivez votre email ... ﻿" at bounding box center [324, 138] width 254 height 8
click at [209, 134] on p "Écrivez votre email ... ﻿" at bounding box center [324, 138] width 254 height 8
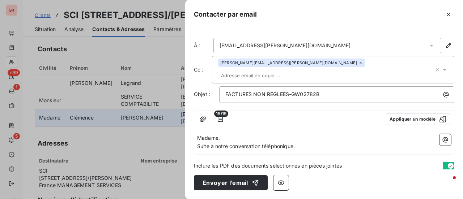
click at [299, 143] on p "Suite à notre conversation téléphonique," at bounding box center [324, 147] width 254 height 8
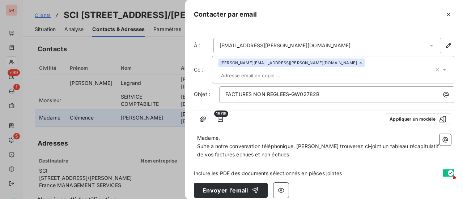
click at [353, 143] on span "Suite à notre conversation téléphonique, [PERSON_NAME] trouverez ci-joint un ta…" at bounding box center [318, 150] width 243 height 14
drag, startPoint x: 275, startPoint y: 144, endPoint x: 238, endPoint y: 144, distance: 37.3
click at [238, 144] on p "Suite à notre conversation téléphonique, [PERSON_NAME] trouverez ci-après un ta…" at bounding box center [324, 151] width 254 height 17
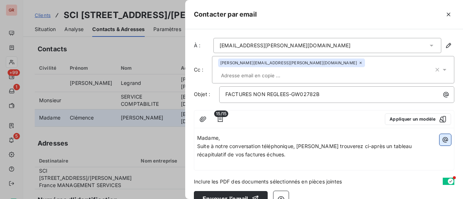
click at [442, 136] on icon "button" at bounding box center [445, 139] width 7 height 7
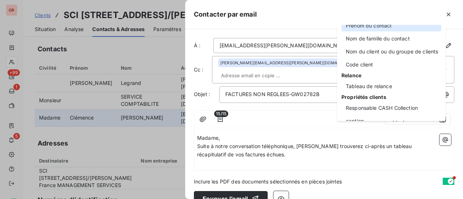
scroll to position [72, 0]
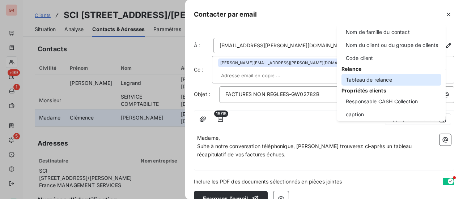
click at [377, 81] on div "Tableau de relance" at bounding box center [392, 80] width 100 height 12
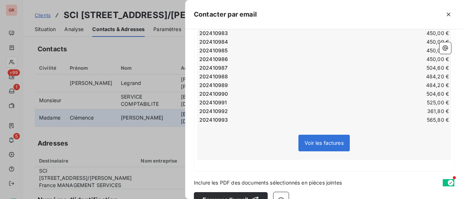
scroll to position [196, 0]
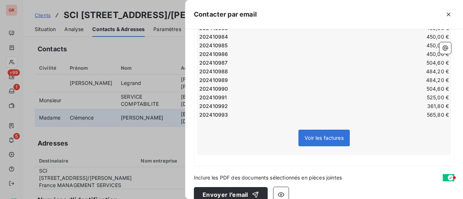
click at [221, 155] on p "﻿" at bounding box center [324, 159] width 254 height 8
click at [198, 174] on span "Inclure les PDF des documents sélectionnés en pièces jointes" at bounding box center [268, 178] width 148 height 8
click at [199, 155] on p "﻿" at bounding box center [324, 159] width 254 height 8
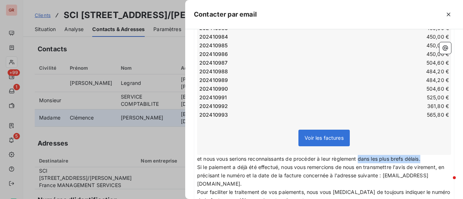
drag, startPoint x: 426, startPoint y: 148, endPoint x: 360, endPoint y: 150, distance: 65.9
click at [360, 155] on p "et nous vous serions reconnaissants de procéder à leur règlement dans les plus …" at bounding box center [324, 159] width 254 height 8
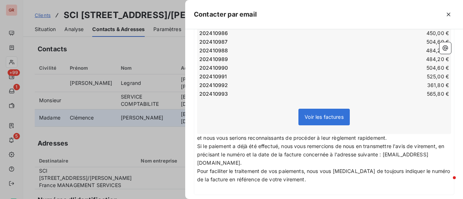
scroll to position [232, 0]
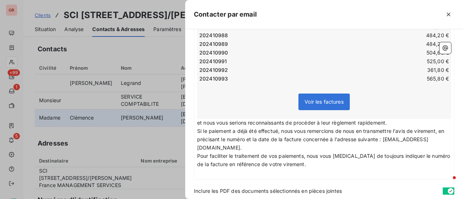
click at [304, 156] on p "Pour faciliter le traitement de vos paiements, nous vous [MEDICAL_DATA] de touj…" at bounding box center [324, 160] width 254 height 17
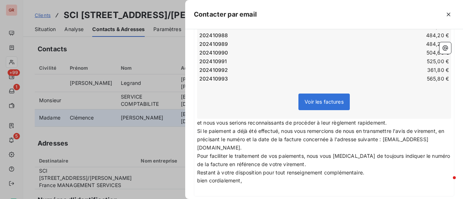
click at [201, 178] on span "bien cordialement," at bounding box center [219, 181] width 45 height 6
click at [245, 177] on p "Bien cordialement," at bounding box center [324, 181] width 254 height 8
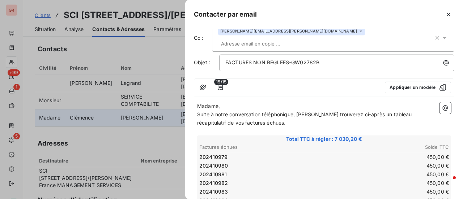
scroll to position [15, 0]
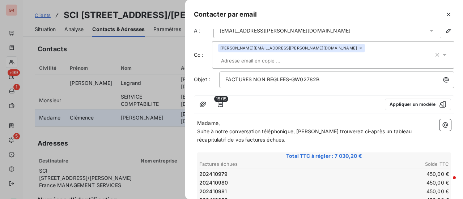
click at [442, 122] on icon "button" at bounding box center [445, 125] width 7 height 7
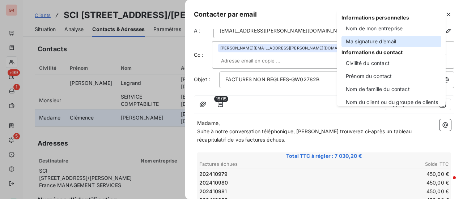
click at [387, 41] on div "Ma signature d’email" at bounding box center [392, 42] width 100 height 12
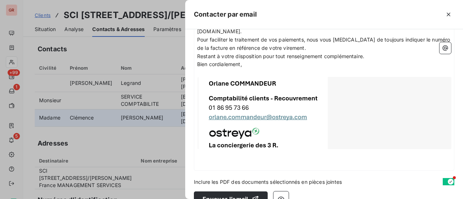
scroll to position [353, 0]
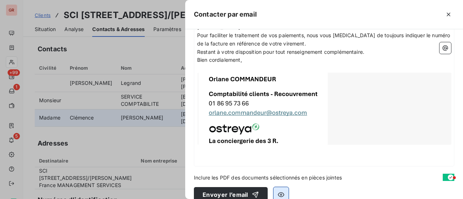
click at [282, 191] on icon "button" at bounding box center [281, 194] width 7 height 7
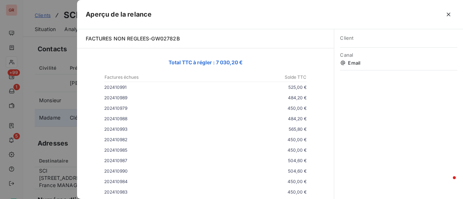
scroll to position [72, 0]
click at [65, 104] on div at bounding box center [231, 99] width 463 height 199
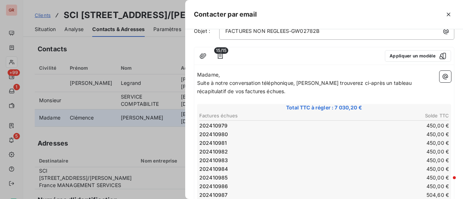
scroll to position [0, 0]
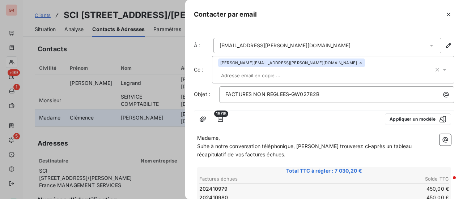
click at [443, 69] on icon at bounding box center [445, 70] width 4 height 2
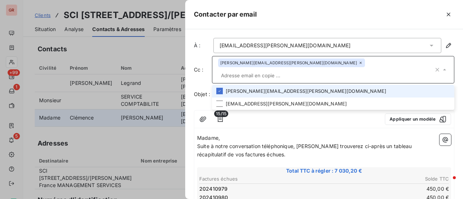
click at [443, 69] on icon at bounding box center [444, 69] width 3 height 1
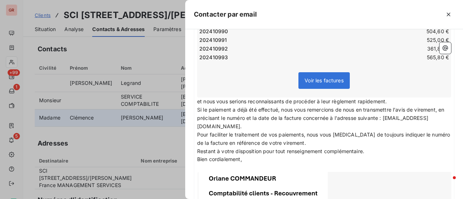
scroll to position [353, 0]
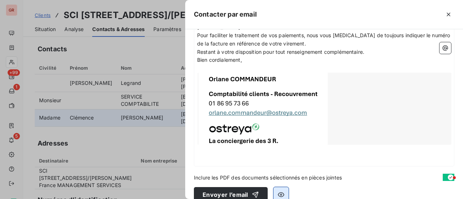
click at [280, 191] on icon "button" at bounding box center [281, 194] width 7 height 7
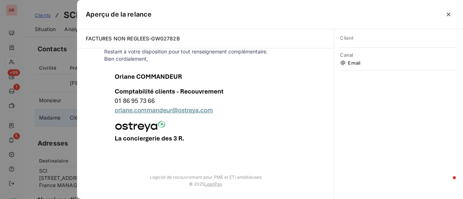
scroll to position [197, 0]
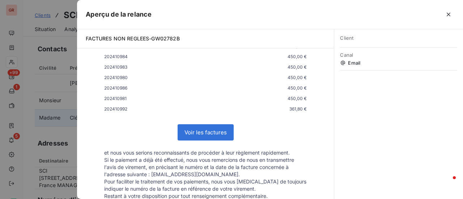
click at [76, 154] on div at bounding box center [231, 99] width 463 height 199
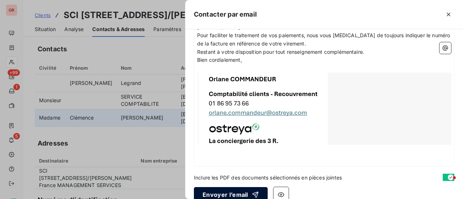
click at [235, 188] on button "Envoyer l’email" at bounding box center [231, 195] width 74 height 15
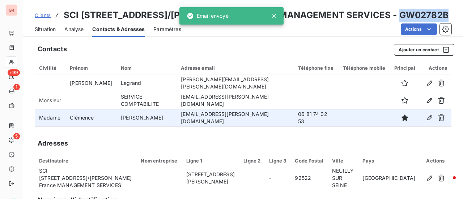
drag, startPoint x: 437, startPoint y: 13, endPoint x: 385, endPoint y: 17, distance: 51.9
click at [385, 17] on div "Clients SCI [STREET_ADDRESS]/[PERSON_NAME] France MANAGEMENT SERVICES - GW02782B" at bounding box center [243, 15] width 440 height 13
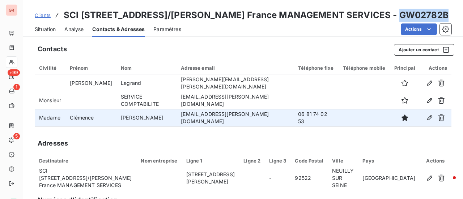
copy h3 "GW02782B"
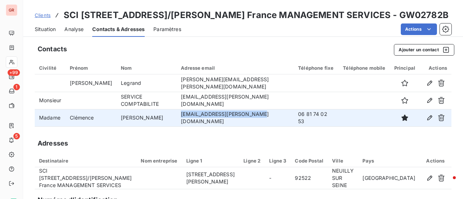
drag, startPoint x: 239, startPoint y: 119, endPoint x: 164, endPoint y: 121, distance: 75.3
click at [177, 121] on td "[EMAIL_ADDRESS][PERSON_NAME][DOMAIN_NAME]" at bounding box center [235, 117] width 117 height 17
copy td "[EMAIL_ADDRESS][PERSON_NAME][DOMAIN_NAME]"
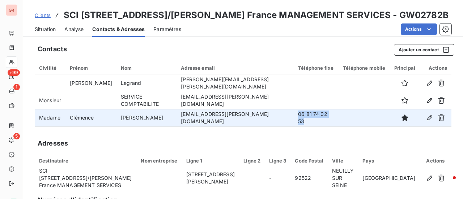
drag, startPoint x: 294, startPoint y: 116, endPoint x: 313, endPoint y: 122, distance: 19.2
click at [313, 122] on td "06 81 74 02 53" at bounding box center [316, 117] width 45 height 17
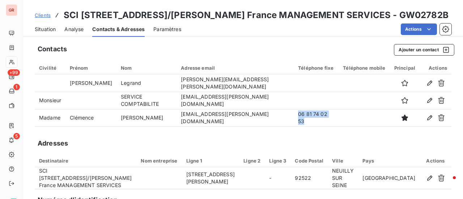
copy td "06 81 74 02 53"
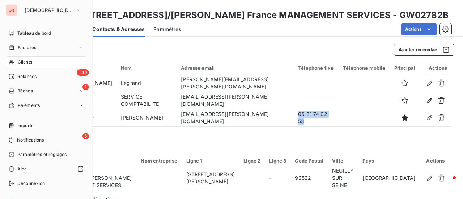
click at [35, 47] on span "Factures" at bounding box center [27, 48] width 18 height 7
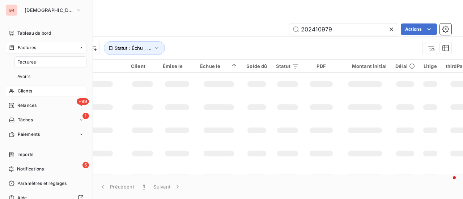
click at [26, 91] on span "Clients" at bounding box center [25, 91] width 14 height 7
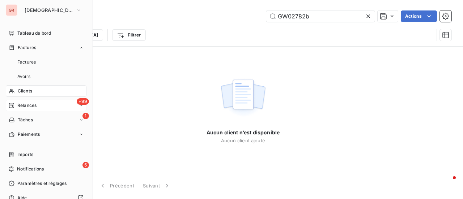
click at [79, 102] on span "+99" at bounding box center [83, 101] width 12 height 7
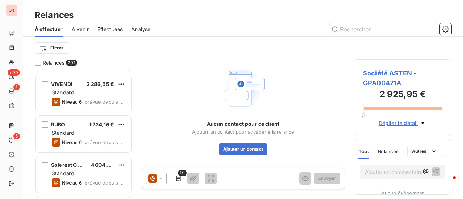
scroll to position [398, 0]
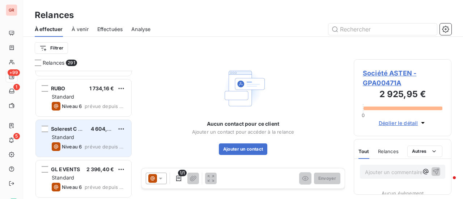
click at [75, 136] on div "Standard" at bounding box center [89, 137] width 74 height 7
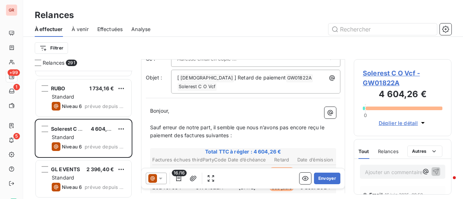
scroll to position [84, 0]
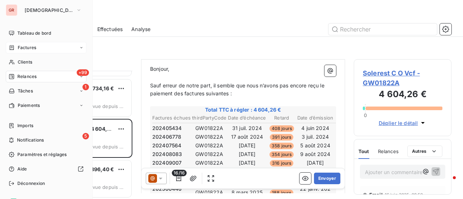
click at [28, 46] on span "Factures" at bounding box center [27, 48] width 18 height 7
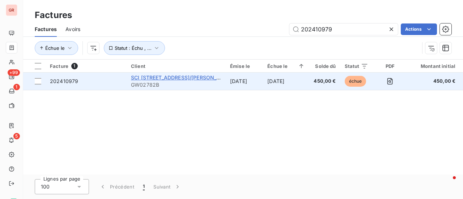
click at [159, 79] on span "SCI [STREET_ADDRESS]/[PERSON_NAME] France MANAGEMENT SERVICES" at bounding box center [224, 78] width 186 height 6
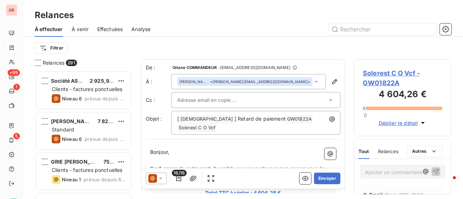
scroll to position [123, 92]
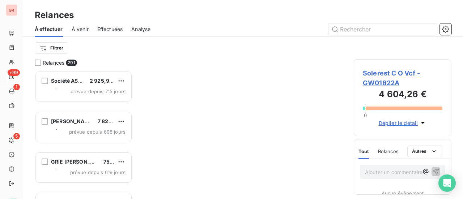
scroll to position [123, 92]
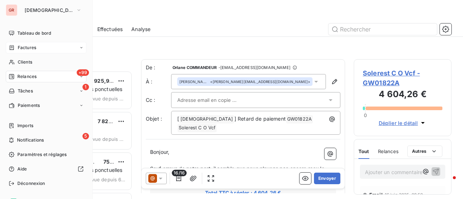
click at [26, 50] on span "Factures" at bounding box center [27, 48] width 18 height 7
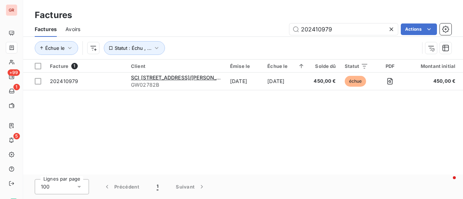
drag, startPoint x: 353, startPoint y: 29, endPoint x: 163, endPoint y: 30, distance: 190.1
click at [173, 30] on div "202410979 Actions" at bounding box center [270, 30] width 363 height 12
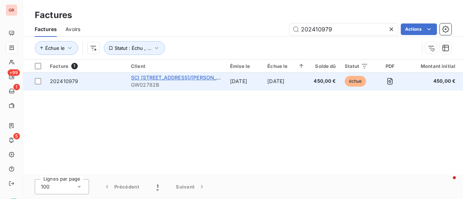
click at [202, 75] on span "SCI [STREET_ADDRESS]/[PERSON_NAME] France MANAGEMENT SERVICES" at bounding box center [224, 78] width 186 height 6
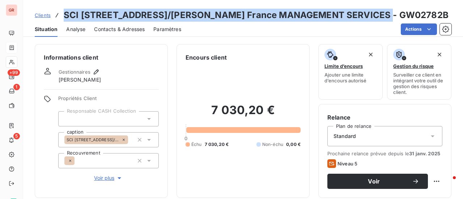
drag, startPoint x: 378, startPoint y: 13, endPoint x: 63, endPoint y: 20, distance: 315.0
click at [63, 20] on div "Clients SCI [STREET_ADDRESS]/[PERSON_NAME] France MANAGEMENT SERVICES - GW02782B" at bounding box center [242, 15] width 414 height 13
copy h3 "SCI [STREET_ADDRESS]/[PERSON_NAME] France MANAGEMENT SERVICES"
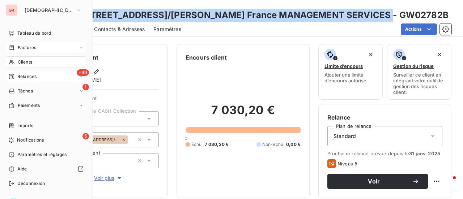
click at [28, 77] on span "Relances" at bounding box center [26, 76] width 19 height 7
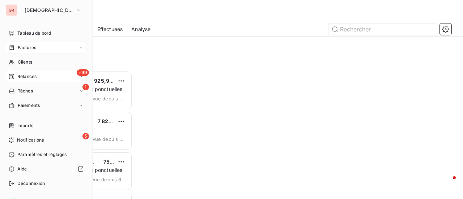
scroll to position [123, 92]
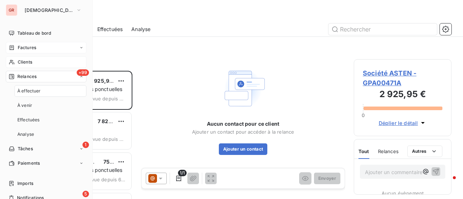
click at [35, 60] on div "Clients" at bounding box center [46, 62] width 81 height 12
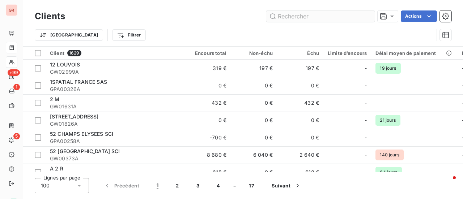
click at [294, 14] on input "text" at bounding box center [320, 16] width 109 height 12
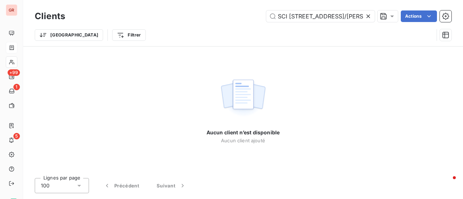
drag, startPoint x: 359, startPoint y: 16, endPoint x: 131, endPoint y: 29, distance: 228.4
click at [132, 29] on div "Clients SCI 223 RUE SAINT HONORE C/o HINES France MANAGEMENT SERVICES Actions T…" at bounding box center [243, 28] width 417 height 38
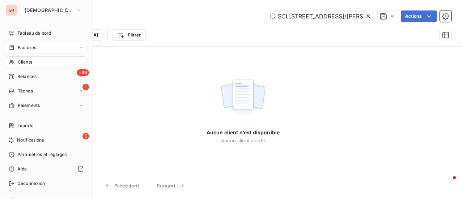
type input "SCI [STREET_ADDRESS]/[PERSON_NAME] France MANAGEMENT SERVICES"
drag, startPoint x: 28, startPoint y: 46, endPoint x: 66, endPoint y: 41, distance: 38.0
click at [29, 46] on span "Factures" at bounding box center [27, 48] width 18 height 7
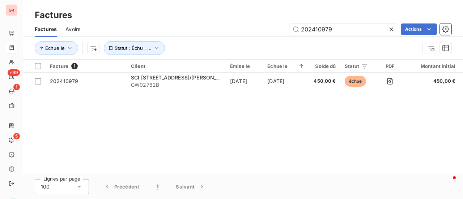
drag, startPoint x: 344, startPoint y: 32, endPoint x: 220, endPoint y: 29, distance: 123.8
click at [232, 29] on div "202410979 Actions" at bounding box center [270, 30] width 363 height 12
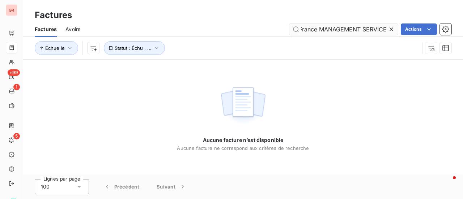
type input "SCI [STREET_ADDRESS]/[PERSON_NAME] France MANAGEMENT SERVICES"
click at [393, 27] on icon at bounding box center [391, 29] width 7 height 7
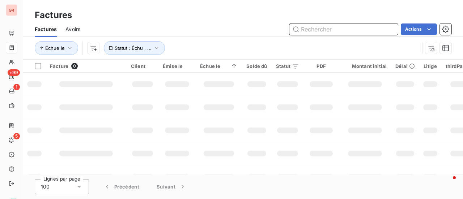
click at [319, 26] on input "text" at bounding box center [344, 30] width 109 height 12
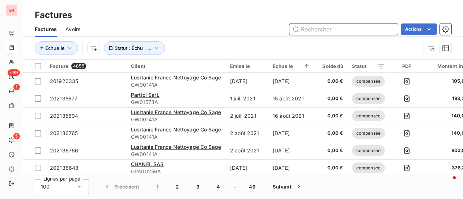
click at [318, 29] on input "text" at bounding box center [344, 30] width 109 height 12
paste input "202410033"
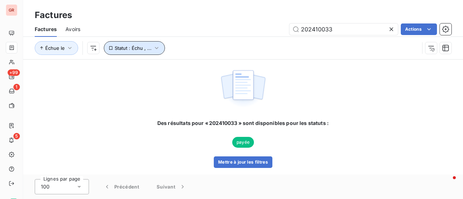
click at [158, 46] on icon "button" at bounding box center [156, 48] width 7 height 7
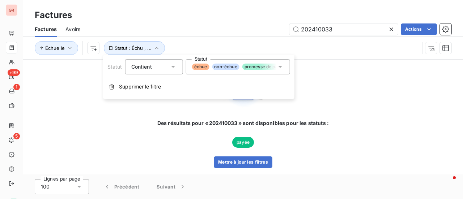
click at [283, 67] on icon at bounding box center [280, 66] width 7 height 7
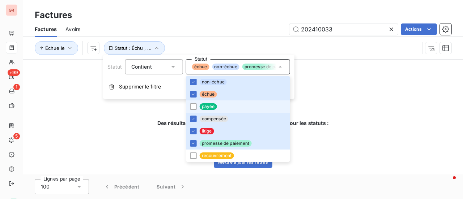
click at [197, 108] on li "payée" at bounding box center [238, 107] width 104 height 12
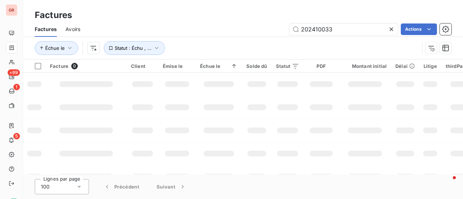
click at [347, 118] on td at bounding box center [365, 107] width 52 height 23
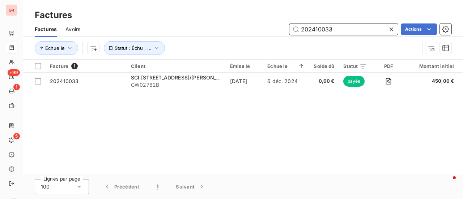
drag, startPoint x: 334, startPoint y: 33, endPoint x: 202, endPoint y: 46, distance: 133.1
click at [202, 45] on div "Factures Avoirs 202410033 Actions Échue le Statut : Échu , ..." at bounding box center [243, 41] width 440 height 38
paste input "525"
type input "202410525"
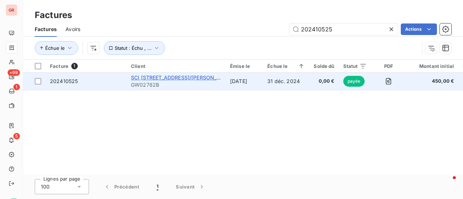
click at [175, 75] on span "SCI [STREET_ADDRESS]/[PERSON_NAME] France MANAGEMENT SERVICES" at bounding box center [224, 78] width 186 height 6
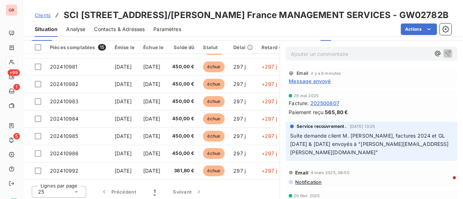
scroll to position [188, 0]
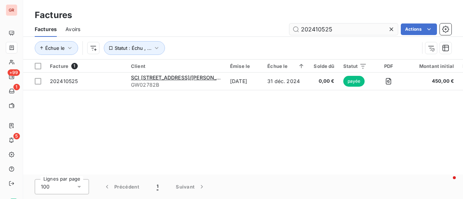
click at [352, 25] on input "202410525" at bounding box center [344, 30] width 109 height 12
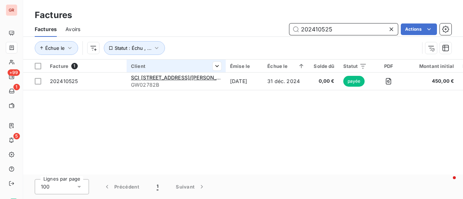
drag, startPoint x: 296, startPoint y: 35, endPoint x: 164, endPoint y: 66, distance: 136.4
click at [175, 64] on div "Factures Factures Avoirs 202410525 Actions Échue le Statut : Échu , ... Facture…" at bounding box center [243, 99] width 440 height 199
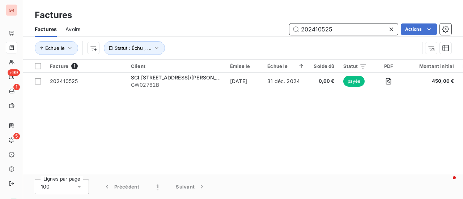
paste input "1658"
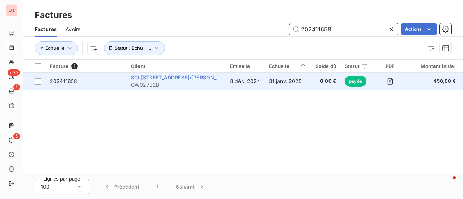
type input "202411658"
click at [170, 78] on span "SCI [STREET_ADDRESS]/[PERSON_NAME] France MANAGEMENT SERVICES" at bounding box center [224, 78] width 186 height 6
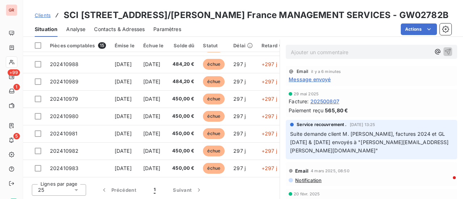
scroll to position [72, 0]
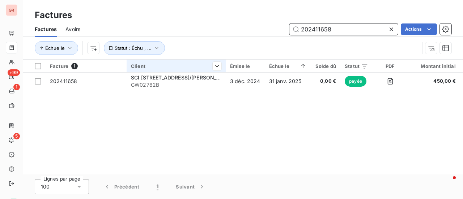
drag, startPoint x: 339, startPoint y: 25, endPoint x: 139, endPoint y: 61, distance: 202.9
click at [140, 60] on div "Factures Factures Avoirs 202411658 Actions Échue le Statut : Échu , ... Facture…" at bounding box center [243, 99] width 440 height 199
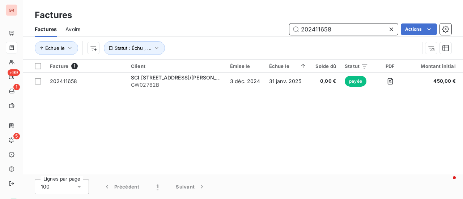
paste input "599"
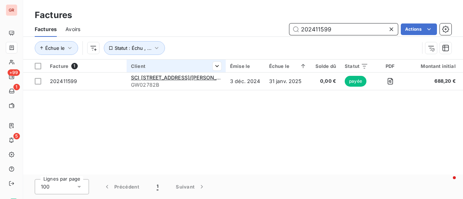
drag, startPoint x: 338, startPoint y: 25, endPoint x: 160, endPoint y: 68, distance: 184.0
click at [160, 68] on div "Factures Factures Avoirs 202411599 Actions Échue le Statut : Échu , ... Facture…" at bounding box center [243, 99] width 440 height 199
paste input "0525"
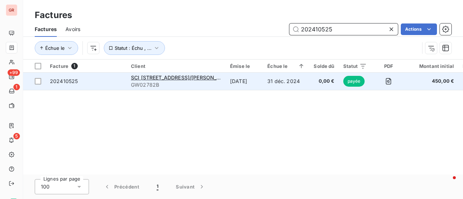
drag, startPoint x: 339, startPoint y: 32, endPoint x: 129, endPoint y: 73, distance: 214.0
click at [129, 73] on div "Factures Factures Avoirs 202410525 Actions Échue le Statut : Échu , ... Facture…" at bounding box center [243, 99] width 440 height 199
paste input "1658"
type input "202411658"
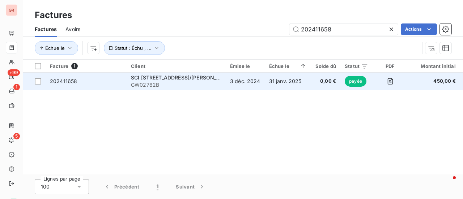
click at [159, 84] on span "GW02782B" at bounding box center [176, 84] width 90 height 7
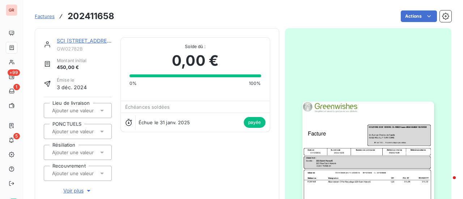
click at [97, 40] on link "SCI [STREET_ADDRESS]/[PERSON_NAME] France MANAGEMENT SERVICES" at bounding box center [150, 41] width 186 height 6
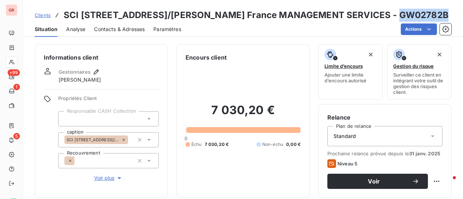
drag, startPoint x: 436, startPoint y: 15, endPoint x: 385, endPoint y: 17, distance: 51.1
click at [385, 17] on div "Clients SCI [STREET_ADDRESS]/[PERSON_NAME] France MANAGEMENT SERVICES - GW02782B" at bounding box center [243, 15] width 440 height 13
copy h3 "GW02782B"
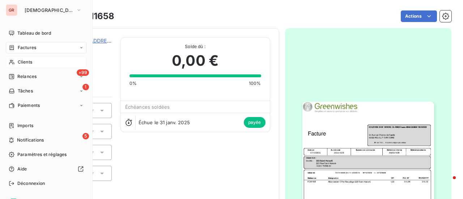
click at [25, 62] on span "Clients" at bounding box center [25, 62] width 14 height 7
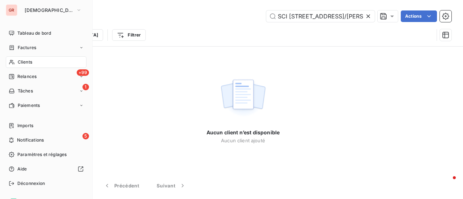
scroll to position [0, 120]
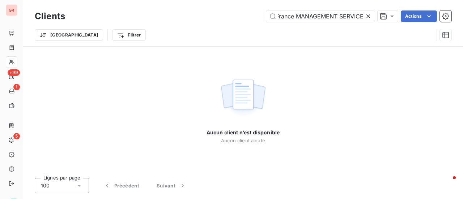
click at [370, 16] on icon at bounding box center [368, 16] width 7 height 7
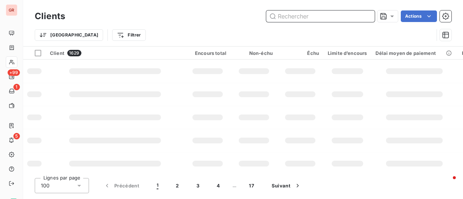
click at [312, 17] on input "text" at bounding box center [320, 16] width 109 height 12
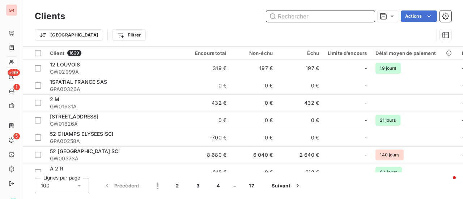
paste input "GW02782B"
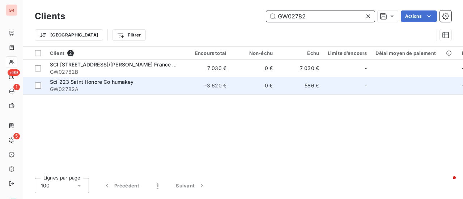
type input "GW02782"
click at [124, 86] on span "GW02782A" at bounding box center [115, 89] width 130 height 7
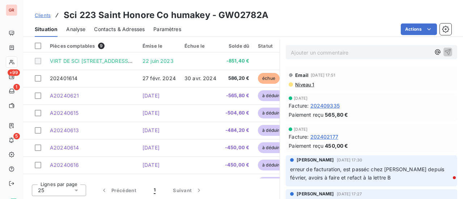
scroll to position [198, 0]
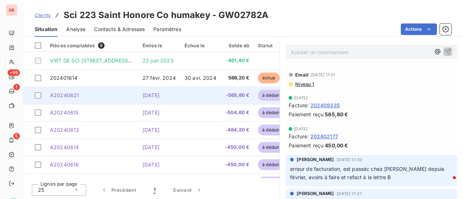
click at [153, 97] on span "[DATE]" at bounding box center [151, 95] width 17 height 6
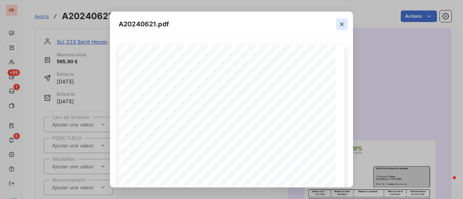
click at [344, 21] on icon "button" at bounding box center [341, 24] width 7 height 7
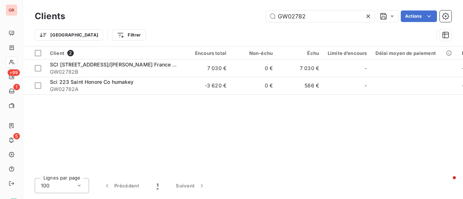
drag, startPoint x: 316, startPoint y: 16, endPoint x: 206, endPoint y: 30, distance: 110.6
click at [207, 30] on div "Clients GW02782 Actions Trier Filtrer" at bounding box center [243, 28] width 417 height 38
type input "202409335"
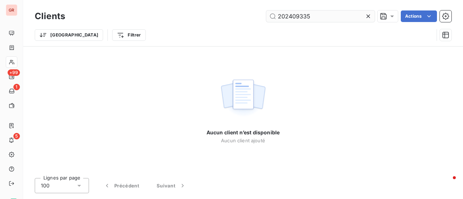
click at [278, 16] on input "202409335" at bounding box center [320, 16] width 109 height 12
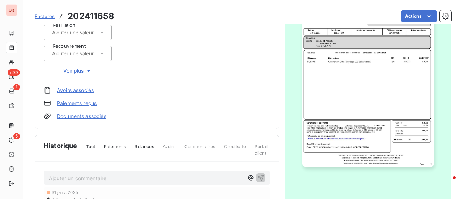
scroll to position [37, 0]
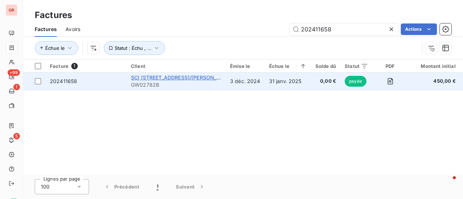
click at [177, 78] on span "SCI [STREET_ADDRESS]/[PERSON_NAME] France MANAGEMENT SERVICES" at bounding box center [224, 78] width 186 height 6
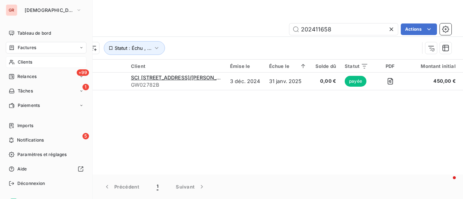
click at [25, 62] on span "Clients" at bounding box center [25, 62] width 14 height 7
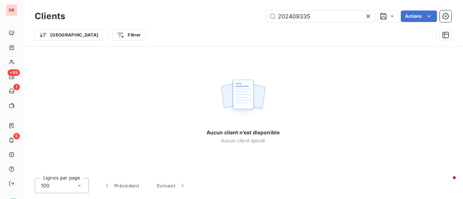
drag, startPoint x: 314, startPoint y: 18, endPoint x: 186, endPoint y: 41, distance: 129.4
click at [188, 41] on div "Clients 202409335 Actions Trier Filtrer" at bounding box center [243, 28] width 417 height 38
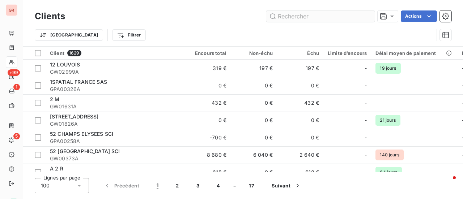
click at [296, 16] on input "text" at bounding box center [320, 16] width 109 height 12
type input "202409335"
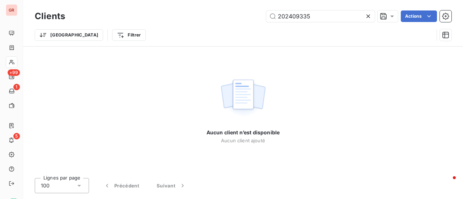
drag, startPoint x: 320, startPoint y: 18, endPoint x: 208, endPoint y: 38, distance: 113.7
click at [238, 33] on div "Clients 202409335 Actions Trier Filtrer" at bounding box center [243, 28] width 417 height 38
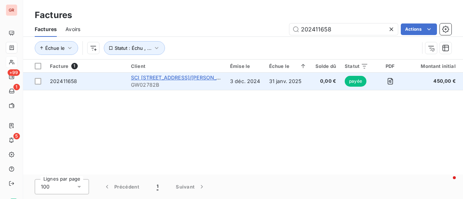
click at [158, 78] on span "SCI [STREET_ADDRESS]/[PERSON_NAME] France MANAGEMENT SERVICES" at bounding box center [224, 78] width 186 height 6
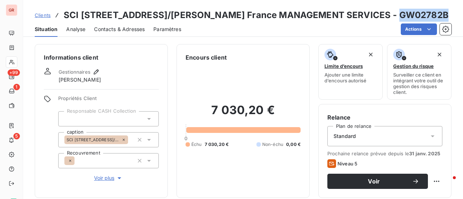
drag, startPoint x: 437, startPoint y: 16, endPoint x: 388, endPoint y: 18, distance: 49.6
click at [388, 18] on div "Clients SCI [STREET_ADDRESS]/[PERSON_NAME] France MANAGEMENT SERVICES - GW02782B" at bounding box center [243, 15] width 440 height 13
copy h3 "GW02782B"
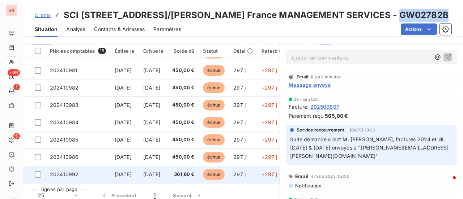
scroll to position [188, 0]
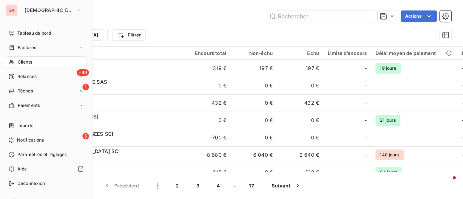
click at [25, 63] on span "Clients" at bounding box center [25, 62] width 14 height 7
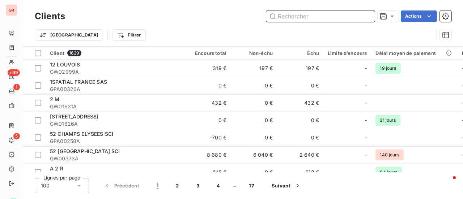
click at [287, 18] on input "text" at bounding box center [320, 16] width 109 height 12
paste input "GW02782B"
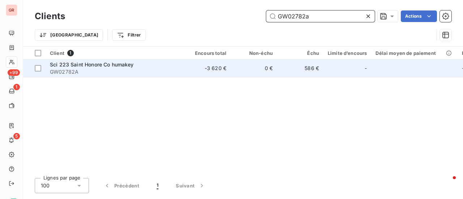
type input "GW02782a"
click at [138, 67] on div "Sci 223 Saint Honore Co humakey" at bounding box center [115, 64] width 130 height 7
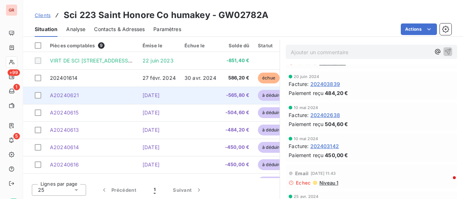
click at [75, 95] on span "A20240621" at bounding box center [64, 95] width 29 height 6
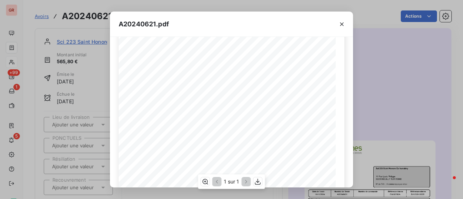
scroll to position [64, 0]
click at [344, 24] on icon "button" at bounding box center [341, 24] width 7 height 7
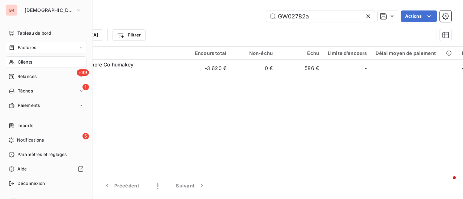
click at [25, 47] on span "Factures" at bounding box center [27, 48] width 18 height 7
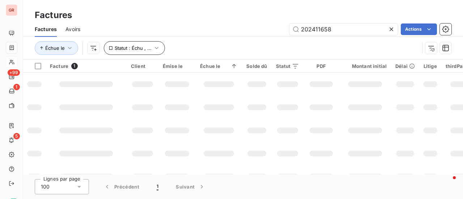
drag, startPoint x: 344, startPoint y: 30, endPoint x: 143, endPoint y: 43, distance: 201.3
click at [150, 42] on div "Factures Avoirs 202411658 Actions Échue le Statut : Échu , ..." at bounding box center [243, 41] width 440 height 38
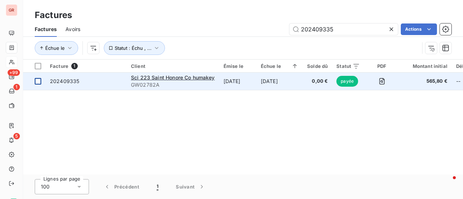
type input "202409335"
click at [41, 79] on div at bounding box center [38, 81] width 7 height 7
click at [133, 81] on div "Sci 223 Saint Honore Co humakey" at bounding box center [173, 77] width 84 height 7
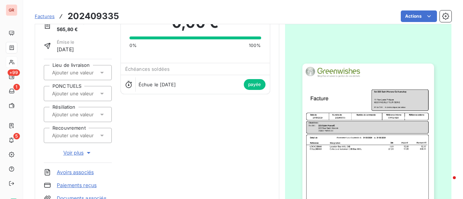
scroll to position [109, 0]
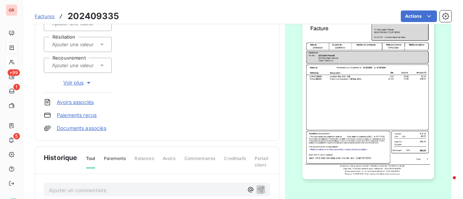
click at [384, 121] on img "button" at bounding box center [369, 86] width 132 height 186
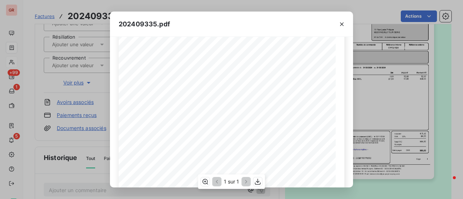
scroll to position [72, 0]
click at [341, 26] on icon "button" at bounding box center [341, 24] width 7 height 7
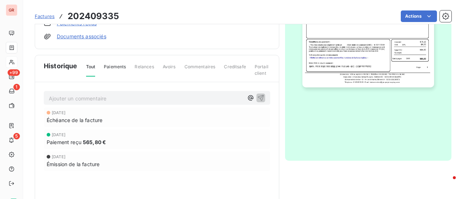
scroll to position [217, 0]
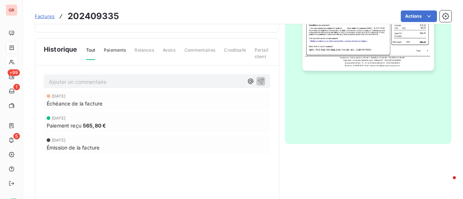
click at [104, 128] on span "565,80 €" at bounding box center [94, 126] width 23 height 8
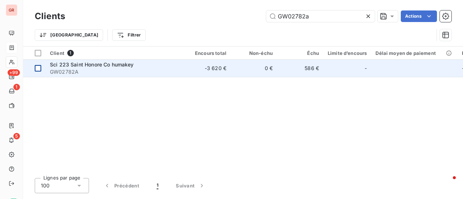
click at [39, 67] on div at bounding box center [38, 68] width 7 height 7
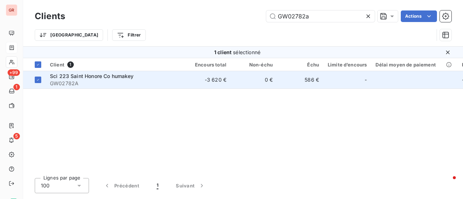
click at [88, 76] on span "Sci 223 Saint Honore Co humakey" at bounding box center [92, 76] width 84 height 6
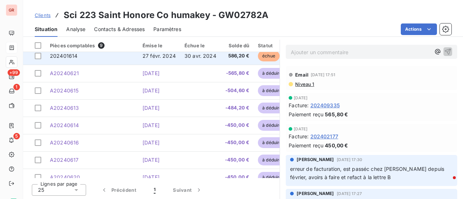
scroll to position [33, 0]
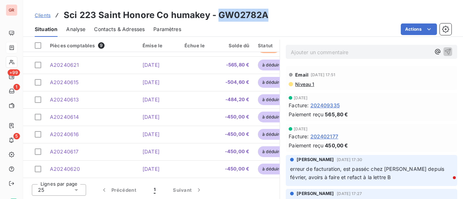
drag, startPoint x: 268, startPoint y: 18, endPoint x: 217, endPoint y: 16, distance: 50.4
click at [217, 16] on div "Clients Sci 223 Saint Honore Co humakey - GW02782A" at bounding box center [243, 15] width 440 height 13
copy h3 "GW02782A"
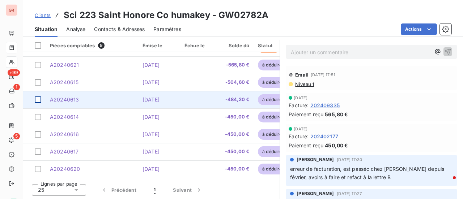
click at [38, 97] on div at bounding box center [38, 100] width 7 height 7
click at [70, 97] on span "A20240613" at bounding box center [64, 100] width 29 height 6
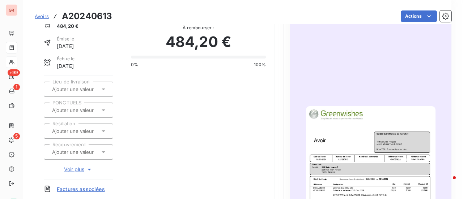
scroll to position [37, 0]
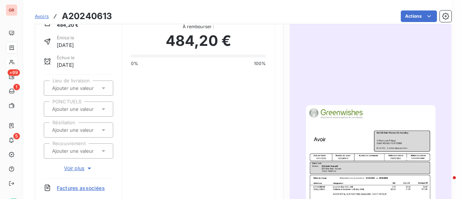
click at [384, 165] on img "button" at bounding box center [371, 196] width 130 height 183
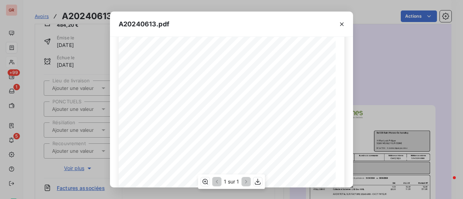
scroll to position [72, 0]
click at [343, 22] on icon "button" at bounding box center [341, 24] width 7 height 7
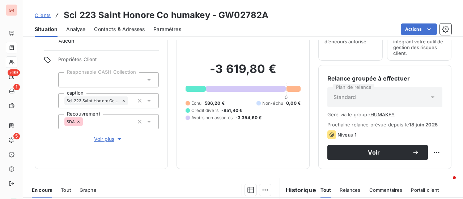
scroll to position [109, 0]
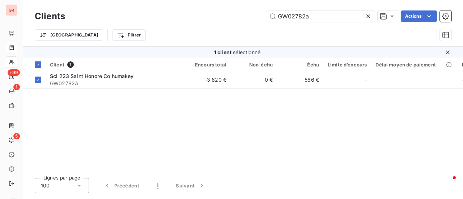
drag, startPoint x: 331, startPoint y: 16, endPoint x: 151, endPoint y: 56, distance: 184.8
click at [152, 55] on div "Clients GW02782a Actions Trier Filtrer 1 client sélectionné Client 1 Encours to…" at bounding box center [243, 99] width 440 height 199
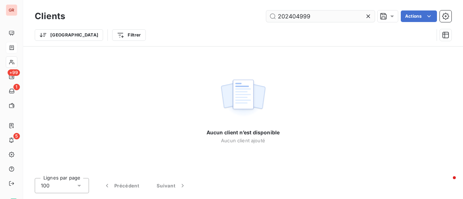
click at [279, 14] on input "202404999" at bounding box center [320, 16] width 109 height 12
click at [279, 18] on input "202404999" at bounding box center [320, 16] width 109 height 12
click at [315, 14] on input "202404999" at bounding box center [320, 16] width 109 height 12
drag, startPoint x: 314, startPoint y: 16, endPoint x: 227, endPoint y: 34, distance: 89.0
click at [230, 33] on div "Clients 20240499 Actions Trier Filtrer" at bounding box center [243, 28] width 417 height 38
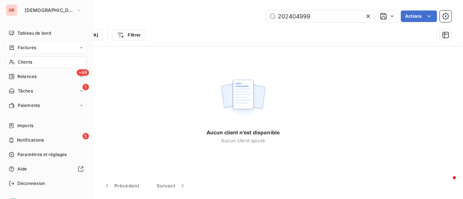
type input "202404999"
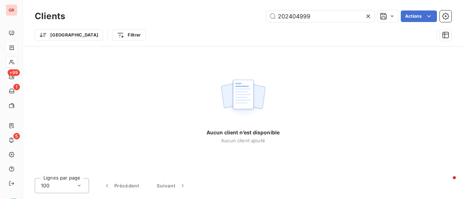
click at [211, 76] on div "Aucun client n’est disponible Aucun client ajouté" at bounding box center [243, 110] width 73 height 68
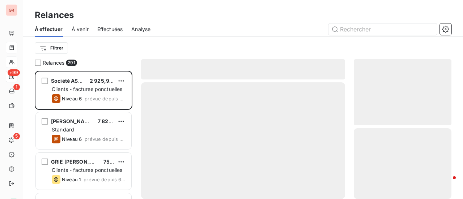
scroll to position [123, 92]
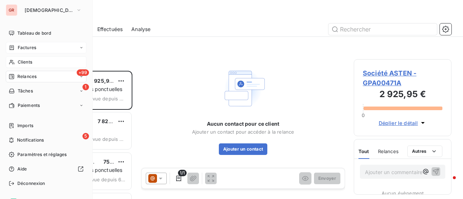
click at [29, 49] on span "Factures" at bounding box center [27, 48] width 18 height 7
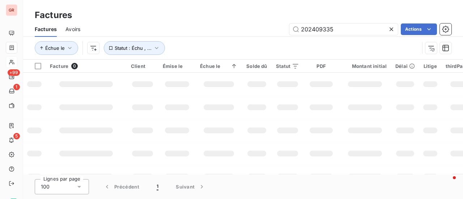
drag, startPoint x: 348, startPoint y: 29, endPoint x: 264, endPoint y: 29, distance: 84.3
click at [264, 29] on div "202409335 Actions" at bounding box center [270, 30] width 363 height 12
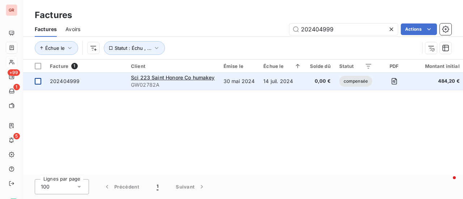
type input "202404999"
click at [40, 80] on div at bounding box center [38, 81] width 7 height 7
click at [145, 79] on span "Sci 223 Saint Honore Co humakey" at bounding box center [173, 78] width 84 height 6
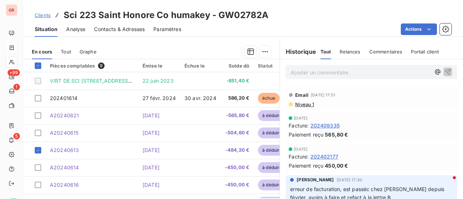
scroll to position [181, 0]
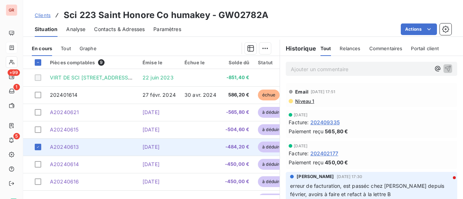
click at [76, 149] on span "A20240613" at bounding box center [64, 147] width 29 height 6
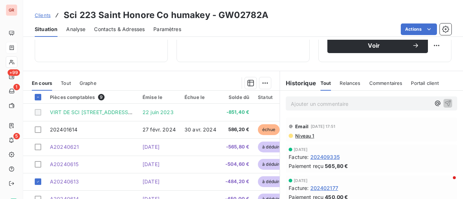
scroll to position [181, 0]
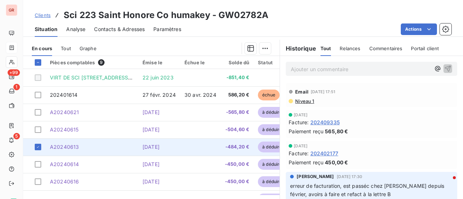
click at [62, 144] on span "A20240613" at bounding box center [64, 147] width 29 height 6
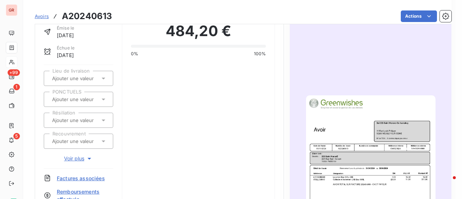
scroll to position [73, 0]
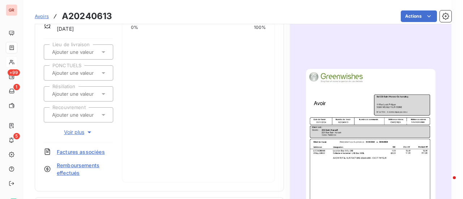
click at [371, 136] on img "button" at bounding box center [371, 160] width 130 height 183
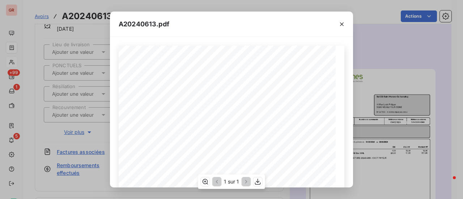
scroll to position [36, 0]
click at [344, 26] on icon "button" at bounding box center [341, 24] width 7 height 7
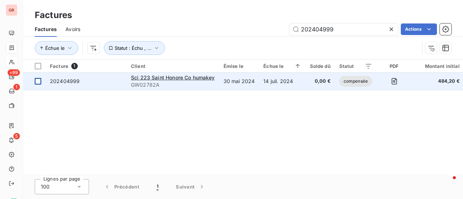
click at [38, 81] on div at bounding box center [38, 81] width 7 height 7
click at [138, 80] on span "Sci 223 Saint Honore Co humakey" at bounding box center [173, 78] width 84 height 6
click at [38, 82] on div at bounding box center [38, 81] width 7 height 7
click at [54, 82] on span "202404999" at bounding box center [65, 81] width 30 height 6
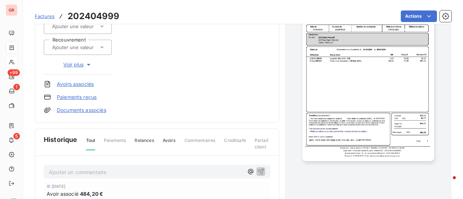
scroll to position [126, 0]
click at [88, 85] on link "Avoirs associés" at bounding box center [75, 84] width 37 height 7
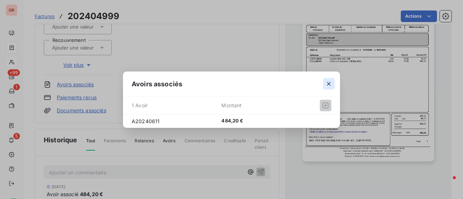
click at [331, 84] on icon "button" at bounding box center [328, 83] width 7 height 7
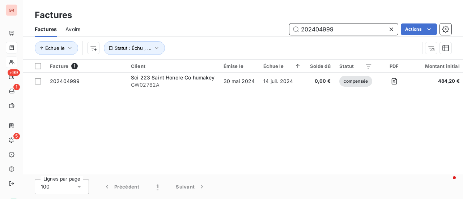
drag, startPoint x: 333, startPoint y: 26, endPoint x: 254, endPoint y: 33, distance: 79.6
click at [252, 29] on div "202404999 Actions" at bounding box center [270, 30] width 363 height 12
paste input "6167"
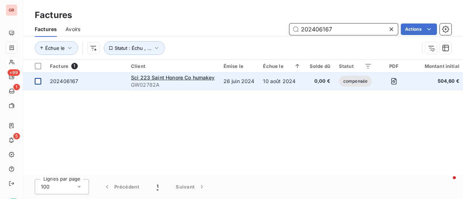
type input "202406167"
click at [35, 81] on div at bounding box center [38, 81] width 7 height 7
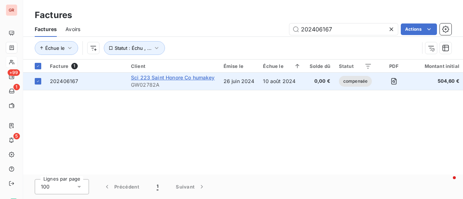
click at [134, 79] on span "Sci 223 Saint Honore Co humakey" at bounding box center [173, 78] width 84 height 6
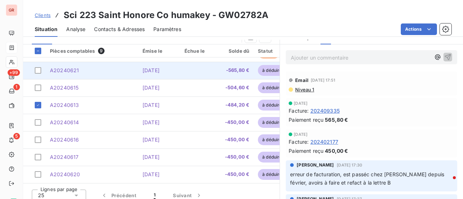
scroll to position [198, 0]
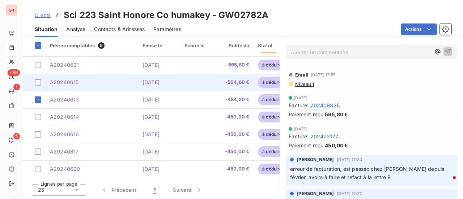
click at [42, 80] on td at bounding box center [34, 82] width 22 height 17
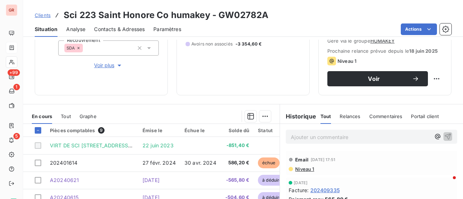
scroll to position [145, 0]
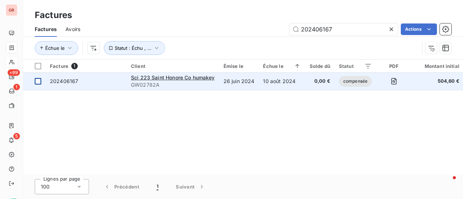
click at [39, 82] on div at bounding box center [38, 81] width 7 height 7
click at [58, 83] on span "202406167" at bounding box center [64, 81] width 28 height 6
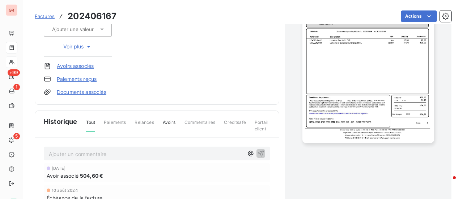
scroll to position [109, 0]
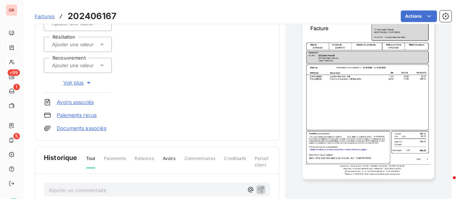
click at [85, 104] on link "Avoirs associés" at bounding box center [75, 102] width 37 height 7
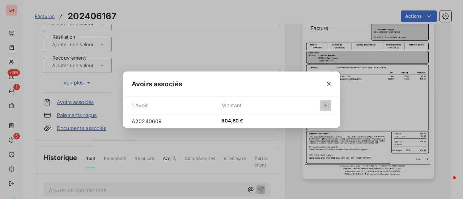
drag, startPoint x: 329, startPoint y: 80, endPoint x: 323, endPoint y: 80, distance: 6.5
click at [330, 80] on button "button" at bounding box center [329, 84] width 12 height 12
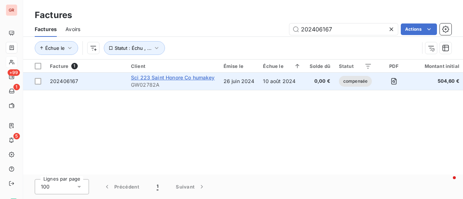
click at [186, 80] on span "Sci 223 Saint Honore Co humakey" at bounding box center [173, 78] width 84 height 6
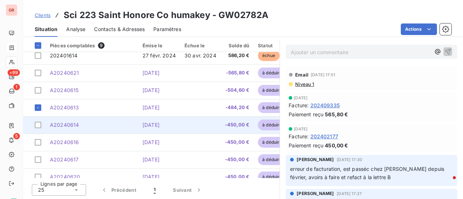
scroll to position [33, 0]
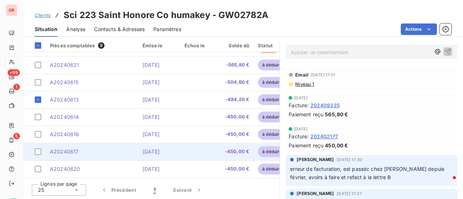
click at [42, 149] on td at bounding box center [34, 151] width 22 height 17
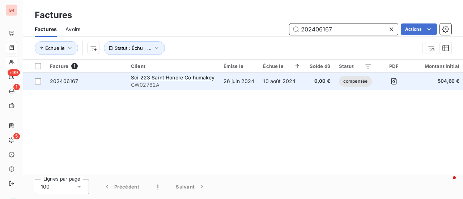
drag, startPoint x: 327, startPoint y: 31, endPoint x: 124, endPoint y: 81, distance: 209.1
click at [178, 68] on div "Factures Factures Avoirs 202406167 Actions Échue le Statut : Échu , ... Facture…" at bounding box center [243, 99] width 440 height 199
paste input "8488"
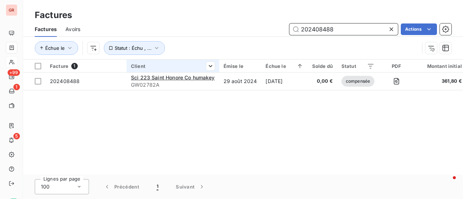
drag, startPoint x: 345, startPoint y: 32, endPoint x: 183, endPoint y: 63, distance: 164.4
click at [187, 62] on div "Factures Factures Avoirs 202408488 Actions Échue le Statut : Échu , ... Facture…" at bounding box center [243, 99] width 440 height 199
paste input "9335"
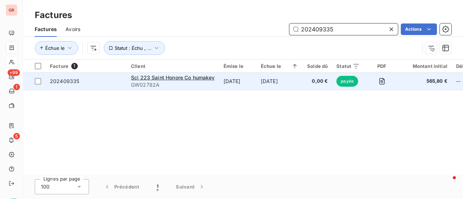
drag, startPoint x: 353, startPoint y: 26, endPoint x: 134, endPoint y: 82, distance: 225.6
click at [150, 75] on div "Factures Factures Avoirs 202409335 Actions Échue le Statut : Échu , ... Facture…" at bounding box center [243, 99] width 440 height 199
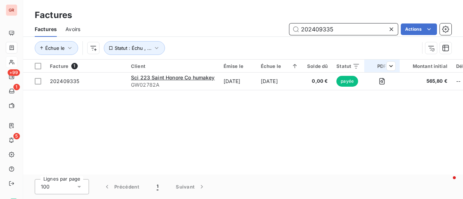
paste input "11127"
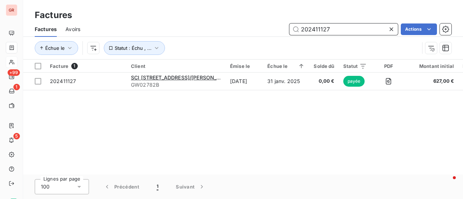
drag, startPoint x: 340, startPoint y: 33, endPoint x: 245, endPoint y: 50, distance: 97.2
click at [250, 50] on div "Factures Avoirs 202411127 Actions Échue le Statut : Échu , ..." at bounding box center [243, 41] width 440 height 38
click at [344, 33] on input "202411127" at bounding box center [344, 30] width 109 height 12
drag, startPoint x: 324, startPoint y: 29, endPoint x: 212, endPoint y: 36, distance: 112.0
click at [219, 35] on div "202411127 Actions" at bounding box center [270, 30] width 363 height 12
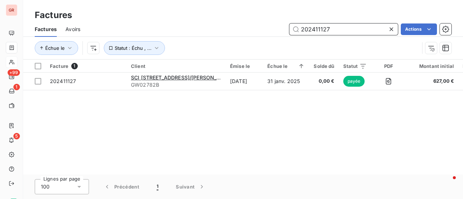
click at [345, 34] on input "202411127" at bounding box center [344, 30] width 109 height 12
click at [345, 28] on input "202411127" at bounding box center [344, 30] width 109 height 12
drag, startPoint x: 283, startPoint y: 28, endPoint x: 206, endPoint y: 36, distance: 77.2
click at [211, 34] on div "202411127 Actions" at bounding box center [270, 30] width 363 height 12
paste input "2611"
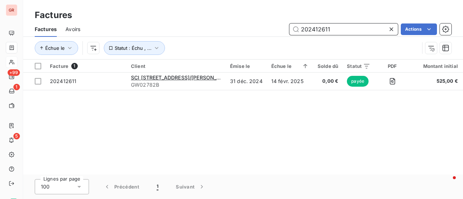
drag, startPoint x: 342, startPoint y: 28, endPoint x: 231, endPoint y: 39, distance: 112.4
click at [233, 38] on div "Factures Avoirs 202412611 Actions Échue le Statut : Échu , ..." at bounding box center [243, 41] width 440 height 38
paste input "500807"
drag, startPoint x: 342, startPoint y: 29, endPoint x: 222, endPoint y: 52, distance: 121.8
click at [222, 52] on div "Factures Avoirs 202500807 Actions Échue le Statut : Échu , ..." at bounding box center [243, 41] width 440 height 38
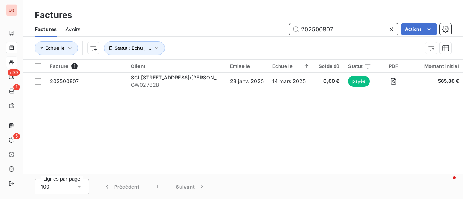
paste input "401301"
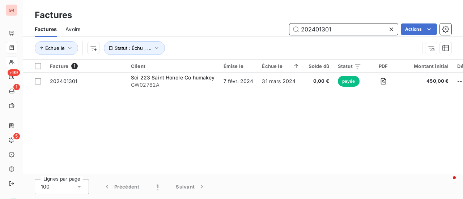
drag, startPoint x: 347, startPoint y: 26, endPoint x: 257, endPoint y: 46, distance: 92.2
click at [260, 45] on div "Factures Avoirs 202401301 Actions Échue le Statut : Échu , ..." at bounding box center [243, 41] width 440 height 38
paste input "2"
drag, startPoint x: 300, startPoint y: 43, endPoint x: 237, endPoint y: 59, distance: 64.9
click at [237, 59] on div "Factures Avoirs 202401302 Actions Échue le Statut : Échu , ..." at bounding box center [243, 41] width 440 height 38
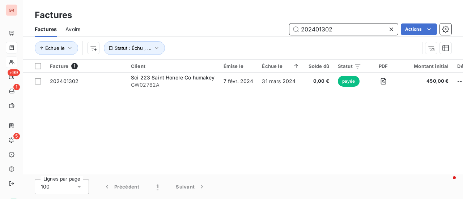
paste input "2177"
drag, startPoint x: 346, startPoint y: 28, endPoint x: 222, endPoint y: 60, distance: 127.6
click at [225, 58] on div "Factures Avoirs 202402177 Actions Échue le Statut : Échu , ..." at bounding box center [243, 41] width 440 height 38
paste input "3142"
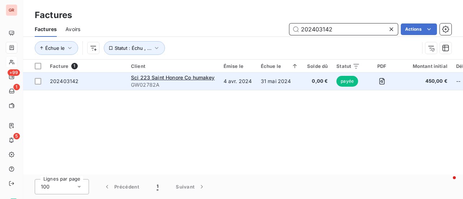
type input "202403142"
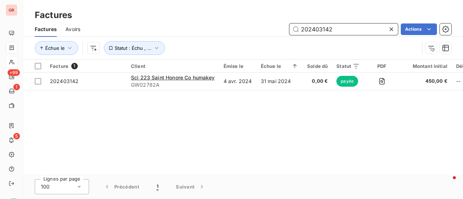
drag, startPoint x: 341, startPoint y: 24, endPoint x: 216, endPoint y: 49, distance: 127.6
click at [216, 49] on div "Factures Avoirs 202403142 Actions Échue le Statut : Échu , ..." at bounding box center [243, 41] width 440 height 38
click at [345, 24] on input "202403142" at bounding box center [344, 30] width 109 height 12
drag, startPoint x: 352, startPoint y: 29, endPoint x: 346, endPoint y: 29, distance: 5.4
click at [346, 29] on input "202403142" at bounding box center [344, 30] width 109 height 12
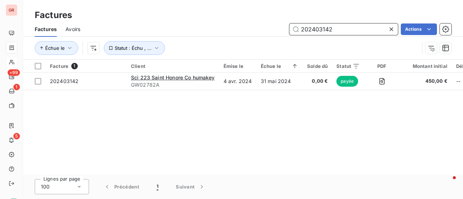
drag, startPoint x: 255, startPoint y: 50, endPoint x: 231, endPoint y: 55, distance: 24.9
click at [231, 55] on div "Factures Avoirs 202403142 Actions Échue le Statut : Échu , ..." at bounding box center [243, 41] width 440 height 38
click at [350, 17] on div "Factures" at bounding box center [243, 15] width 440 height 13
drag, startPoint x: 266, startPoint y: 48, endPoint x: 192, endPoint y: 70, distance: 76.9
click at [206, 64] on div "Factures Factures Avoirs 202403142 Actions Échue le Statut : Échu , ... Facture…" at bounding box center [243, 99] width 440 height 199
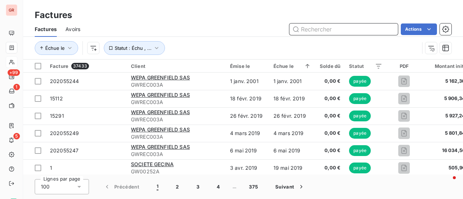
click at [321, 30] on input "text" at bounding box center [344, 30] width 109 height 12
paste input "202403142"
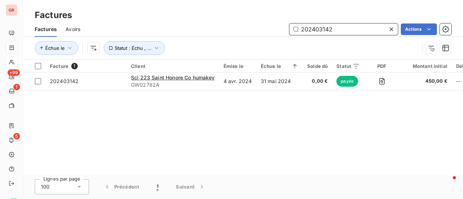
drag, startPoint x: 365, startPoint y: 31, endPoint x: 358, endPoint y: 30, distance: 7.5
click at [365, 31] on input "202403142" at bounding box center [344, 30] width 109 height 12
drag, startPoint x: 341, startPoint y: 31, endPoint x: 251, endPoint y: 48, distance: 91.7
click at [251, 48] on div "Factures Avoirs 202403142 Actions Échue le Statut : Échu , ..." at bounding box center [243, 41] width 440 height 38
paste input "5535"
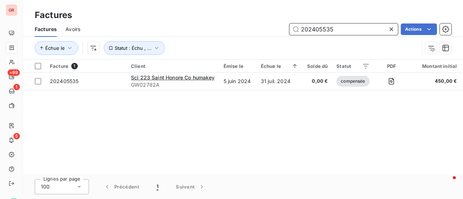
click at [350, 28] on input "202405535" at bounding box center [344, 30] width 109 height 12
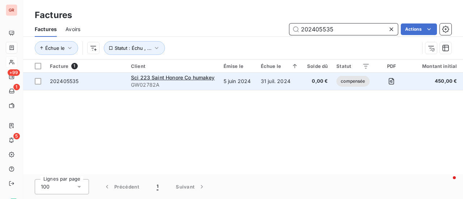
drag, startPoint x: 328, startPoint y: 30, endPoint x: 114, endPoint y: 85, distance: 221.2
click at [132, 74] on div "Factures Factures Avoirs 202405535 Actions Échue le Statut : Échu , ... Facture…" at bounding box center [243, 99] width 440 height 199
paste input "6729"
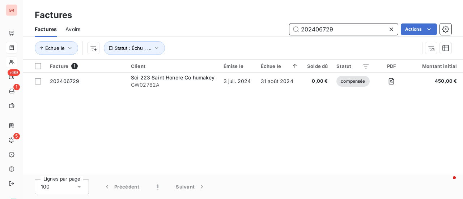
click at [346, 31] on input "202406729" at bounding box center [344, 30] width 109 height 12
drag, startPoint x: 319, startPoint y: 33, endPoint x: 208, endPoint y: 58, distance: 114.4
click at [228, 50] on div "Factures Avoirs 202406729 Actions Échue le Statut : Échu , ..." at bounding box center [243, 41] width 440 height 38
paste input "7575"
click at [348, 26] on input "202407575" at bounding box center [344, 30] width 109 height 12
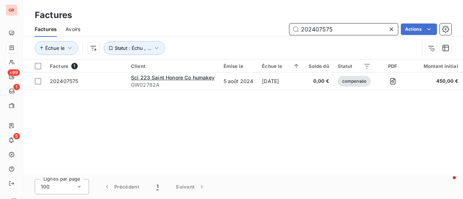
drag, startPoint x: 332, startPoint y: 33, endPoint x: 211, endPoint y: 59, distance: 123.0
click at [214, 59] on div "Factures Avoirs 202407575 Actions Échue le Statut : Échu , ..." at bounding box center [243, 41] width 440 height 38
paste input "8931"
drag, startPoint x: 345, startPoint y: 32, endPoint x: 194, endPoint y: 48, distance: 151.8
click at [214, 42] on div "Factures Avoirs 202408931 Actions Échue le Statut : Échu , ..." at bounding box center [243, 41] width 440 height 38
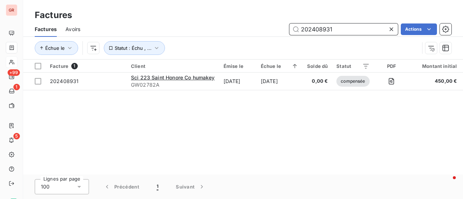
paste input "9335"
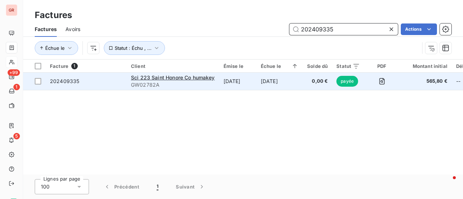
drag, startPoint x: 353, startPoint y: 30, endPoint x: 119, endPoint y: 89, distance: 241.1
click at [119, 89] on div "Factures Factures Avoirs 202409335 Actions Échue le Statut : Échu , ... Facture…" at bounding box center [243, 99] width 440 height 199
paste input "1614"
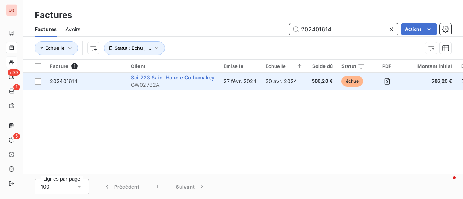
type input "202401614"
click at [198, 78] on span "Sci 223 Saint Honore Co humakey" at bounding box center [173, 78] width 84 height 6
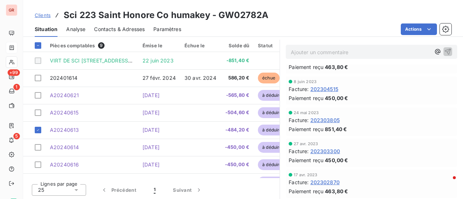
scroll to position [1107, 0]
click at [213, 185] on div "Lignes par page 25 Précédent 1 Suivant" at bounding box center [151, 189] width 257 height 22
click at [316, 5] on div "Clients Sci 223 Saint Honore Co humakey - GW02782A Situation Analyse Contacts &…" at bounding box center [243, 18] width 440 height 37
click at [308, 21] on div "Clients Sci 223 Saint Honore Co humakey - GW02782A" at bounding box center [243, 15] width 440 height 13
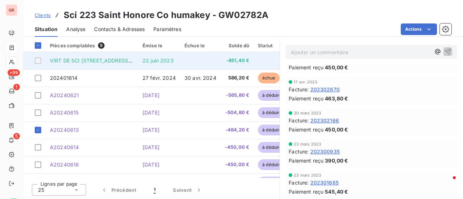
click at [258, 58] on td at bounding box center [272, 60] width 37 height 17
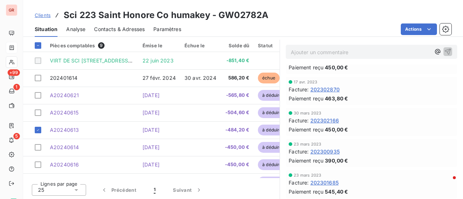
click at [256, 192] on div "Lignes par page 25 Précédent 1 Suivant" at bounding box center [151, 189] width 257 height 22
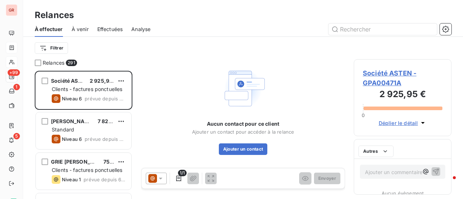
scroll to position [123, 92]
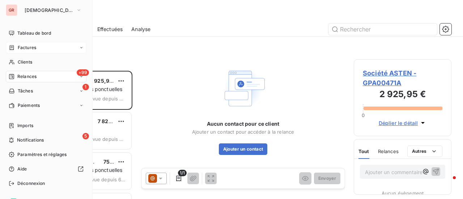
click at [28, 49] on span "Factures" at bounding box center [27, 48] width 18 height 7
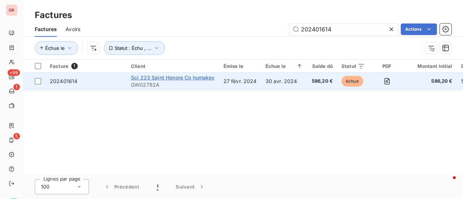
click at [147, 79] on span "Sci 223 Saint Honore Co humakey" at bounding box center [173, 78] width 84 height 6
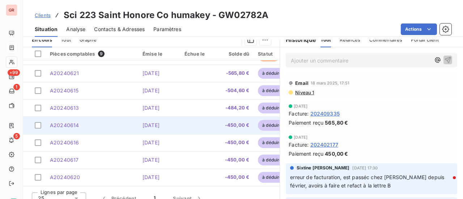
scroll to position [198, 0]
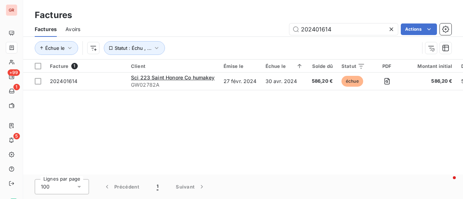
drag, startPoint x: 341, startPoint y: 31, endPoint x: 263, endPoint y: 30, distance: 78.2
click at [264, 30] on div "202401614 Actions" at bounding box center [270, 30] width 363 height 12
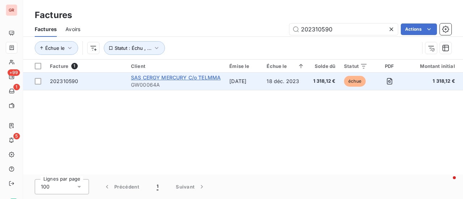
type input "202310590"
click at [176, 79] on span "SAS CERGY MERCURY C/o TELMMA" at bounding box center [176, 78] width 90 height 6
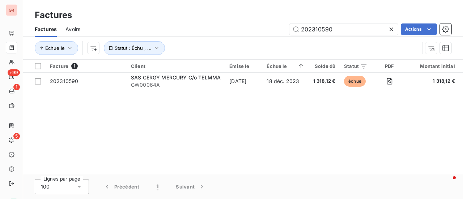
drag, startPoint x: 351, startPoint y: 28, endPoint x: 173, endPoint y: 37, distance: 178.3
click at [180, 35] on div "Factures Avoirs 202310590 Actions" at bounding box center [243, 29] width 440 height 15
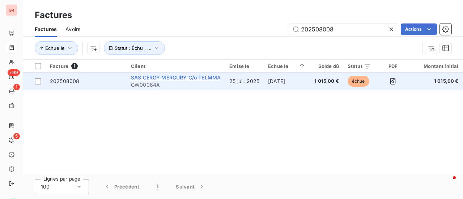
type input "202508008"
click at [172, 75] on span "SAS CERGY MERCURY C/o TELMMA" at bounding box center [176, 78] width 90 height 6
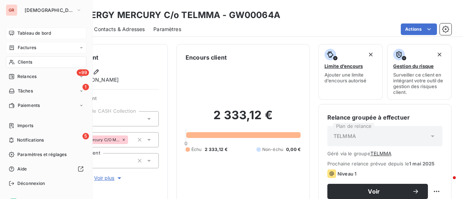
click at [34, 33] on span "Tableau de bord" at bounding box center [34, 33] width 34 height 7
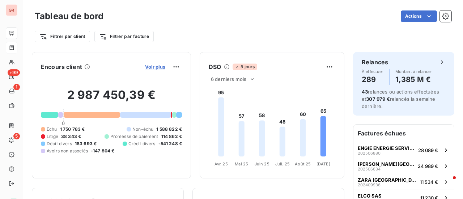
click at [154, 67] on span "Voir plus" at bounding box center [155, 67] width 20 height 6
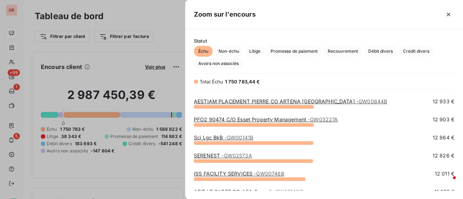
scroll to position [398, 0]
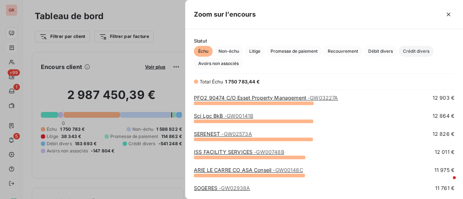
click at [431, 47] on span "Crédit divers" at bounding box center [416, 51] width 35 height 11
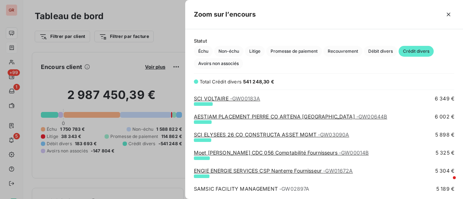
scroll to position [253, 0]
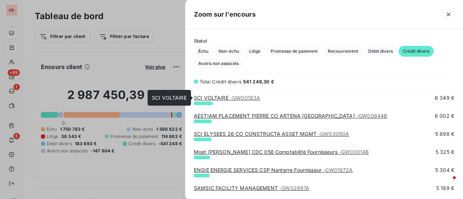
click at [231, 99] on span "- GW00183A" at bounding box center [245, 98] width 30 height 6
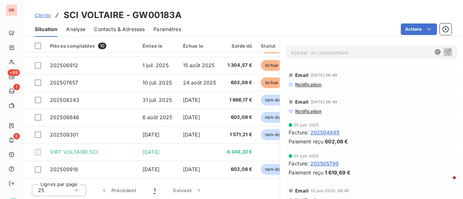
scroll to position [188, 0]
click at [308, 84] on span "Notification" at bounding box center [308, 84] width 27 height 6
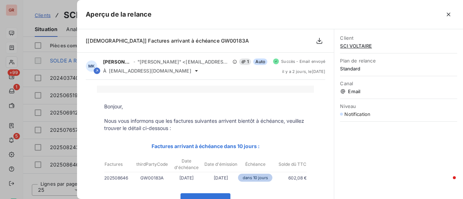
click at [45, 32] on div at bounding box center [231, 99] width 463 height 199
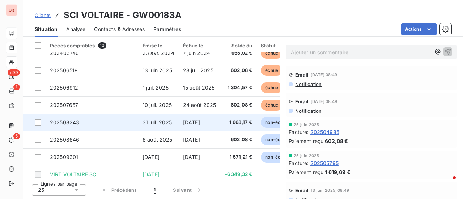
scroll to position [50, 0]
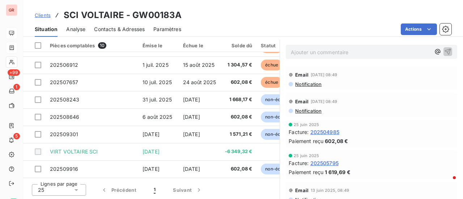
click at [135, 29] on span "Contacts & Adresses" at bounding box center [119, 29] width 51 height 7
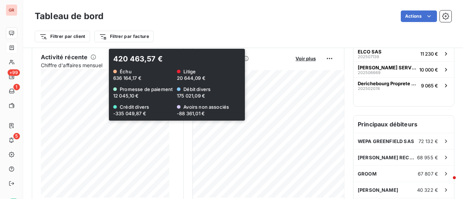
scroll to position [145, 0]
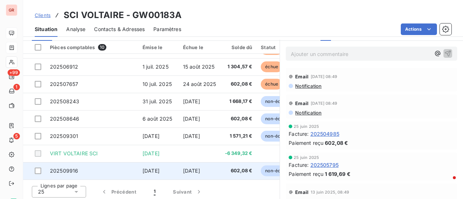
scroll to position [188, 0]
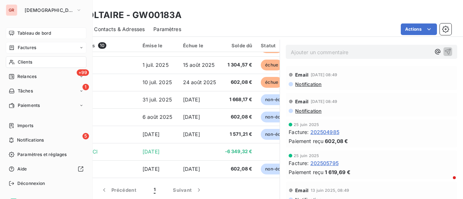
click at [30, 48] on span "Factures" at bounding box center [27, 48] width 18 height 7
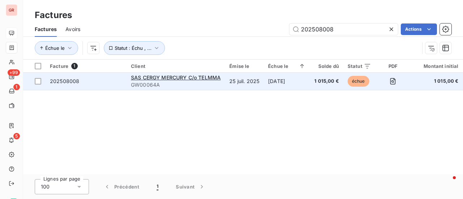
drag, startPoint x: 355, startPoint y: 28, endPoint x: 129, endPoint y: 79, distance: 231.9
click at [129, 79] on div "Factures Factures Avoirs 202508008 Actions Échue le Statut : Échu , ... Facture…" at bounding box center [243, 99] width 440 height 199
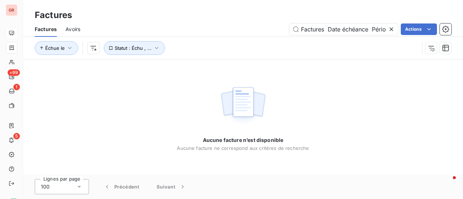
drag, startPoint x: 352, startPoint y: 28, endPoint x: 172, endPoint y: 60, distance: 183.0
click at [183, 57] on div "Factures Avoirs Factures Date échéance Période concernée retard Solde du Forfai…" at bounding box center [243, 41] width 440 height 38
click at [305, 28] on input "202312063" at bounding box center [344, 30] width 109 height 12
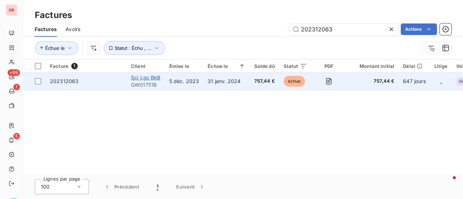
type input "202312063"
click at [155, 77] on span "Sci Lgc BkB" at bounding box center [146, 78] width 30 height 6
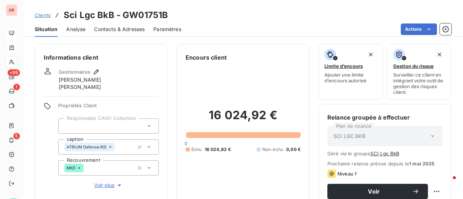
click at [140, 30] on span "Contacts & Adresses" at bounding box center [119, 29] width 51 height 7
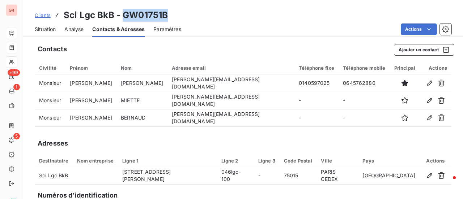
drag, startPoint x: 166, startPoint y: 15, endPoint x: 124, endPoint y: 19, distance: 42.5
click at [124, 19] on div "Clients Sci Lgc BkB - GW01751B" at bounding box center [243, 15] width 440 height 13
copy h3 "GW01751B"
click at [443, 47] on icon "button" at bounding box center [446, 50] width 6 height 6
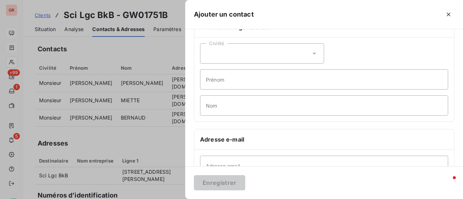
scroll to position [36, 0]
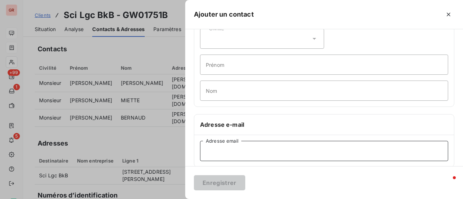
click at [251, 147] on input "Adresse email" at bounding box center [324, 151] width 248 height 20
paste input "immobiliers_factures@smabtp.fr"
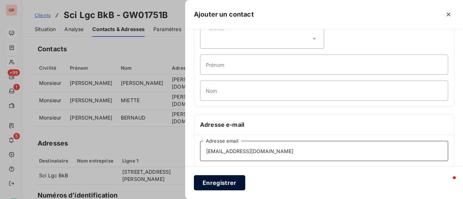
type input "immobiliers_factures@smabtp.fr"
click at [231, 188] on button "Enregistrer" at bounding box center [219, 183] width 51 height 15
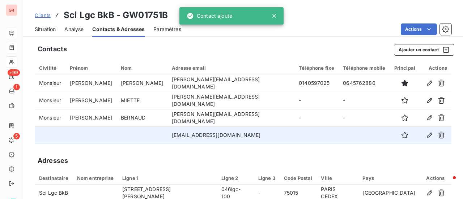
click at [217, 134] on td "immobiliers_factures@smabtp.fr" at bounding box center [231, 135] width 127 height 17
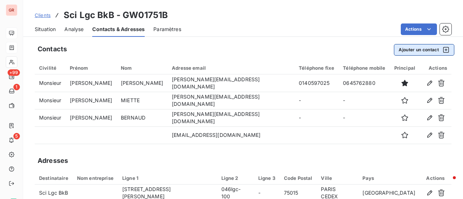
click at [443, 50] on icon "button" at bounding box center [446, 50] width 6 height 6
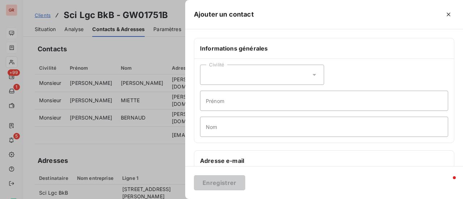
click at [157, 176] on div at bounding box center [231, 99] width 463 height 199
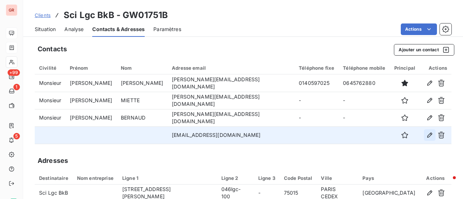
click at [426, 136] on icon "button" at bounding box center [429, 135] width 7 height 7
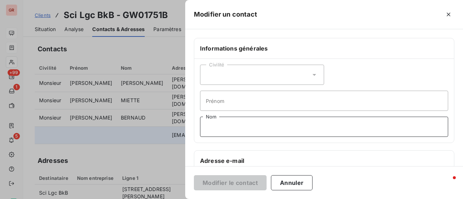
click at [232, 125] on input "Nom" at bounding box center [324, 127] width 248 height 20
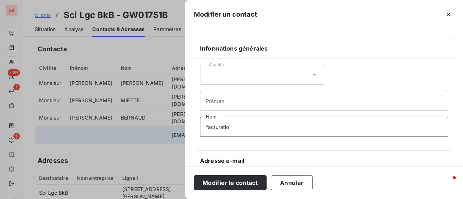
type input "facturation"
drag, startPoint x: 240, startPoint y: 131, endPoint x: 134, endPoint y: 130, distance: 106.4
click at [134, 199] on div "Modifier un contact Informations générales Civilité Prénom facturation Nom Adre…" at bounding box center [231, 199] width 463 height 0
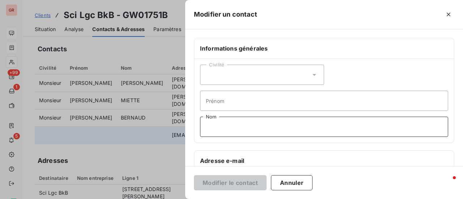
type input "f"
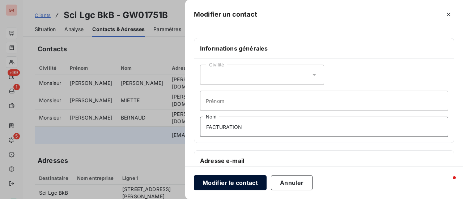
type input "FACTURATION"
click at [236, 181] on button "Modifier le contact" at bounding box center [230, 183] width 73 height 15
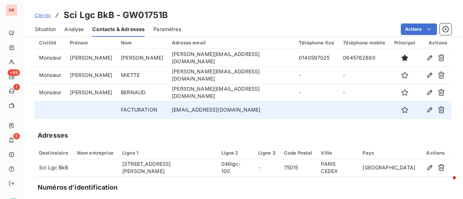
scroll to position [0, 0]
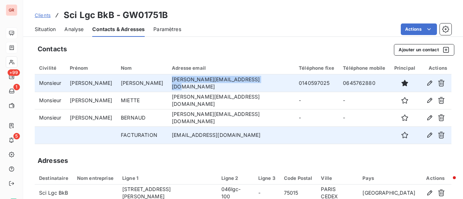
drag, startPoint x: 249, startPoint y: 84, endPoint x: 162, endPoint y: 84, distance: 86.9
click at [168, 84] on td "alexandre_saunier@groupe-sma.fr" at bounding box center [231, 83] width 127 height 17
click at [428, 83] on icon "button" at bounding box center [430, 83] width 5 height 5
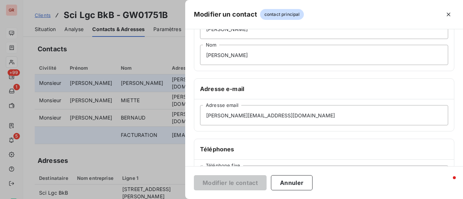
scroll to position [72, 0]
drag, startPoint x: 296, startPoint y: 118, endPoint x: 179, endPoint y: 112, distance: 117.8
click at [179, 199] on div "Modifier un contact contact principal Informations générales Civilité Monsieur …" at bounding box center [231, 199] width 463 height 0
paste input ""Alexandre SAUNIER" <alexandre_saunier@smabtp.fr>"
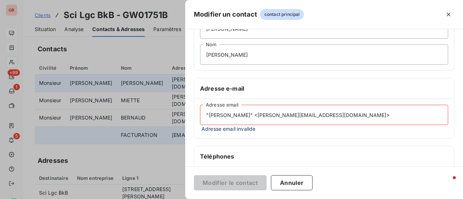
drag, startPoint x: 263, startPoint y: 113, endPoint x: 156, endPoint y: 109, distance: 106.9
click at [159, 199] on div "Modifier un contact contact principal Informations générales Civilité Monsieur …" at bounding box center [231, 199] width 463 height 0
click at [287, 114] on input "alexandre_saunier@smabtp.fr>" at bounding box center [324, 115] width 248 height 20
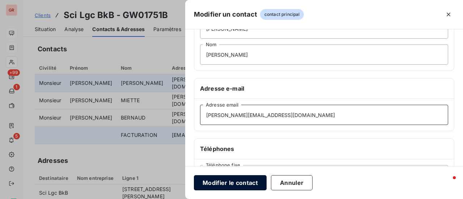
type input "alexandre_saunier@smabtp.fr"
click at [248, 184] on button "Modifier le contact" at bounding box center [230, 183] width 73 height 15
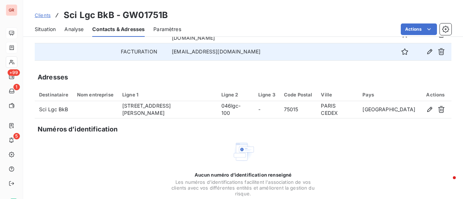
scroll to position [0, 0]
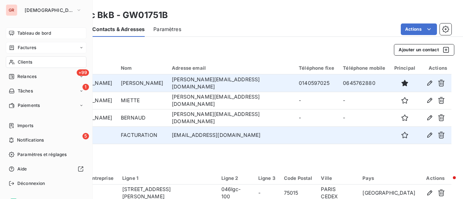
click at [28, 61] on span "Clients" at bounding box center [25, 62] width 14 height 7
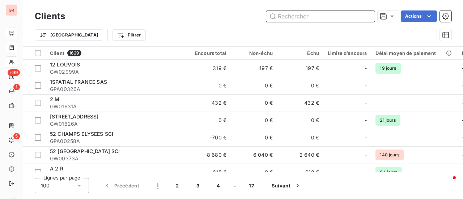
click at [295, 13] on input "text" at bounding box center [320, 16] width 109 height 12
paste input "202500313"
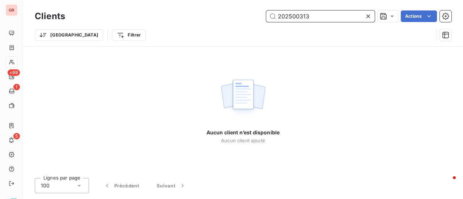
click at [278, 14] on input "202500313" at bounding box center [320, 16] width 109 height 12
click at [320, 17] on input "202500313" at bounding box center [320, 16] width 109 height 12
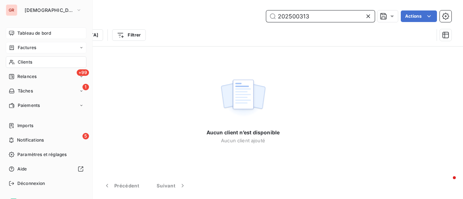
type input "202500313"
click at [25, 44] on div "Factures" at bounding box center [46, 48] width 81 height 12
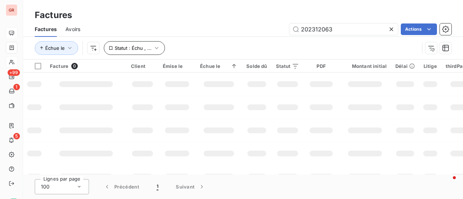
drag, startPoint x: 347, startPoint y: 29, endPoint x: 146, endPoint y: 46, distance: 202.0
click at [194, 37] on div "Factures Avoirs 202312063 Actions Échue le Statut : Échu , ..." at bounding box center [243, 41] width 440 height 38
click at [301, 28] on input "202500313" at bounding box center [344, 30] width 109 height 12
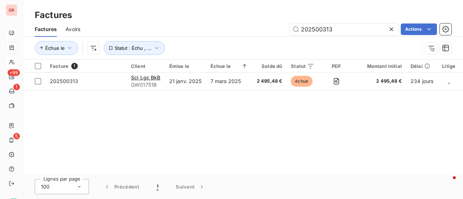
type input "202500313"
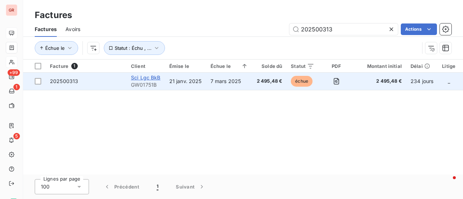
click at [153, 79] on span "Sci Lgc BkB" at bounding box center [146, 78] width 30 height 6
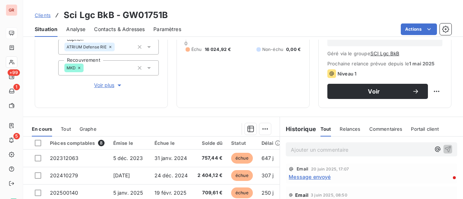
scroll to position [109, 0]
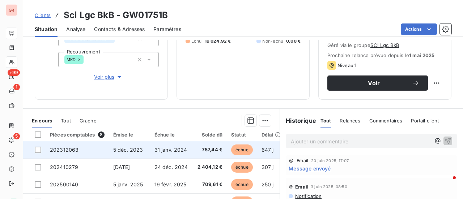
click at [126, 151] on span "5 déc. 2023" at bounding box center [128, 150] width 30 height 6
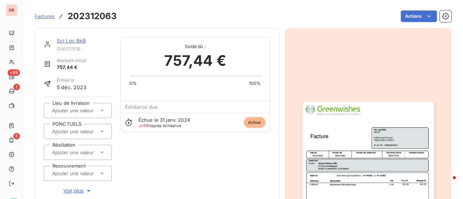
click at [400, 153] on img "button" at bounding box center [369, 195] width 132 height 186
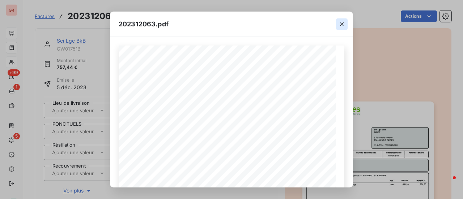
click at [345, 24] on icon "button" at bounding box center [341, 24] width 7 height 7
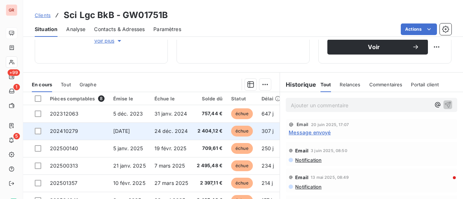
scroll to position [16, 0]
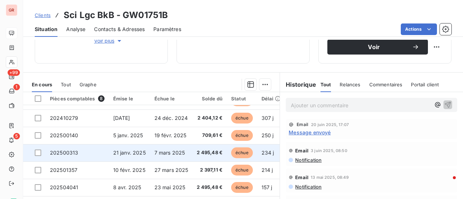
click at [127, 153] on td "21 janv. 2025" at bounding box center [129, 152] width 41 height 17
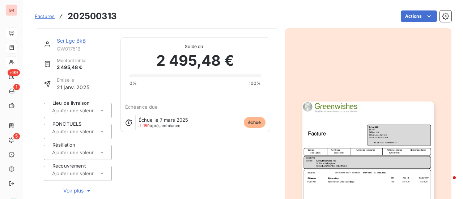
click at [330, 139] on img "button" at bounding box center [369, 195] width 132 height 186
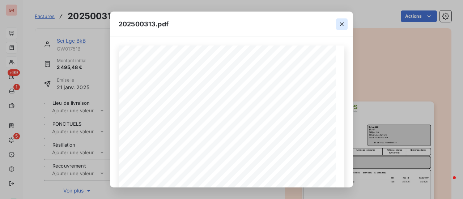
click at [343, 21] on icon "button" at bounding box center [341, 24] width 7 height 7
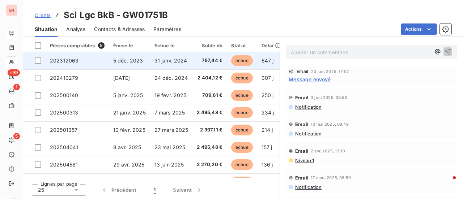
click at [143, 59] on td "5 déc. 2023" at bounding box center [129, 60] width 41 height 17
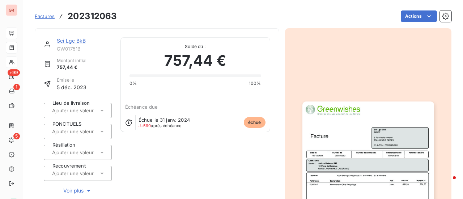
click at [344, 157] on img "button" at bounding box center [369, 195] width 132 height 186
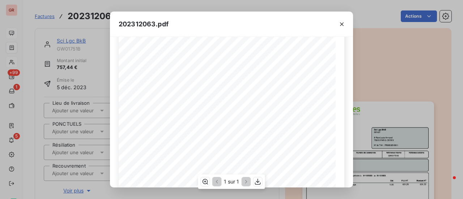
scroll to position [72, 0]
click at [342, 26] on icon "button" at bounding box center [341, 24] width 7 height 7
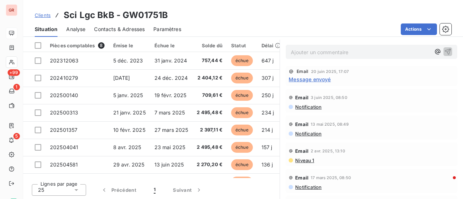
click at [128, 29] on span "Contacts & Adresses" at bounding box center [119, 29] width 51 height 7
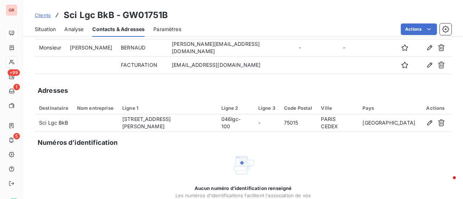
scroll to position [4, 0]
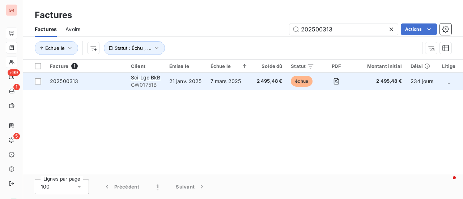
click at [147, 85] on span "GW01751B" at bounding box center [146, 84] width 30 height 7
click at [151, 80] on span "Sci Lgc BkB" at bounding box center [146, 78] width 30 height 6
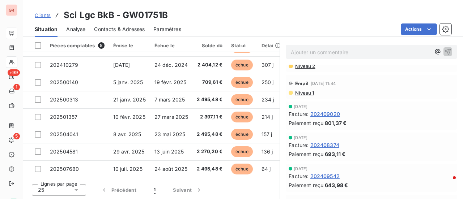
scroll to position [217, 0]
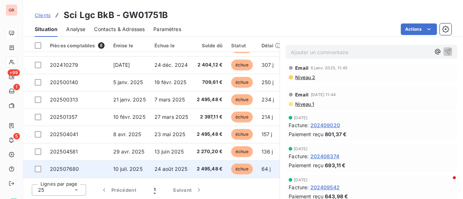
click at [158, 169] on td "24 août 2025" at bounding box center [171, 169] width 43 height 17
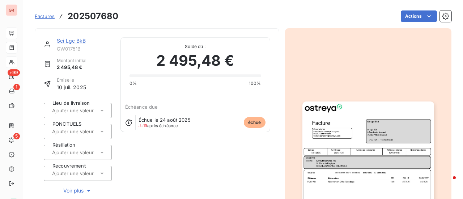
click at [328, 151] on img "button" at bounding box center [369, 195] width 132 height 186
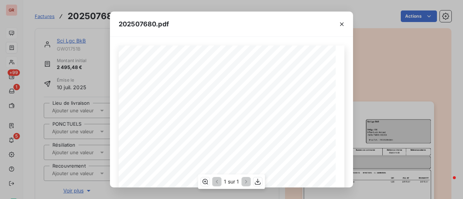
scroll to position [36, 0]
click at [344, 23] on icon "button" at bounding box center [342, 24] width 4 height 4
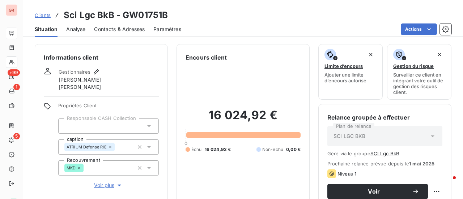
click at [123, 29] on span "Contacts & Adresses" at bounding box center [119, 29] width 51 height 7
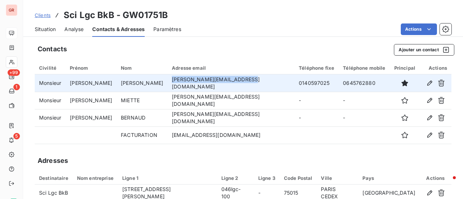
drag, startPoint x: 242, startPoint y: 82, endPoint x: 163, endPoint y: 86, distance: 79.0
click at [168, 86] on td "alexandre_saunier@smabtp.fr" at bounding box center [231, 83] width 127 height 17
click at [300, 85] on td "0140597025" at bounding box center [317, 83] width 44 height 17
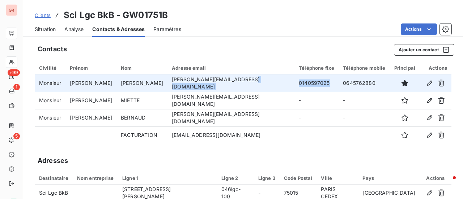
drag, startPoint x: 300, startPoint y: 84, endPoint x: 264, endPoint y: 84, distance: 35.8
click at [264, 84] on tr "Monsieur Alexandre SAUNIER alexandre_saunier@smabtp.fr 0140597025 0645762880" at bounding box center [243, 83] width 417 height 17
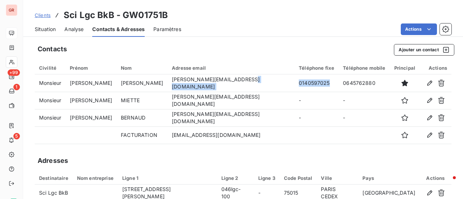
copy tr "0140597025"
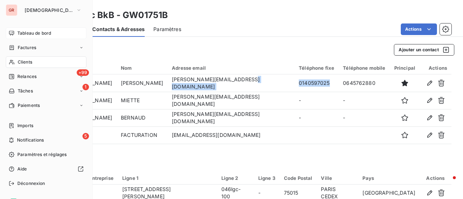
click at [26, 48] on span "Factures" at bounding box center [27, 48] width 18 height 7
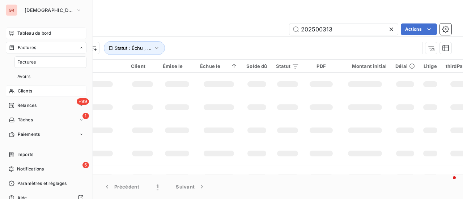
click at [28, 90] on span "Clients" at bounding box center [25, 91] width 14 height 7
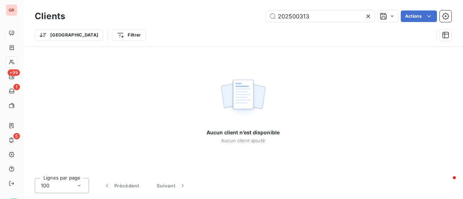
drag, startPoint x: 320, startPoint y: 22, endPoint x: 93, endPoint y: 13, distance: 227.2
click at [93, 12] on div "Clients 202500313 Actions Trier Filtrer" at bounding box center [243, 28] width 417 height 38
click at [325, 21] on input "202500313" at bounding box center [320, 16] width 109 height 12
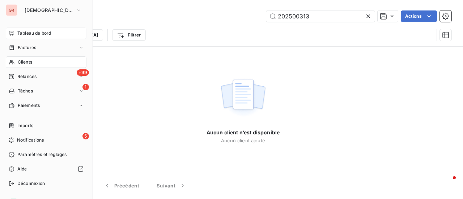
click at [30, 62] on span "Clients" at bounding box center [25, 62] width 14 height 7
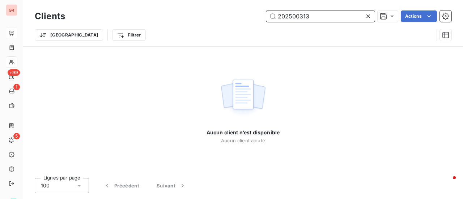
click at [317, 20] on input "202500313" at bounding box center [320, 16] width 109 height 12
drag, startPoint x: 278, startPoint y: 15, endPoint x: 317, endPoint y: 14, distance: 39.1
click at [318, 14] on input "202500313" at bounding box center [320, 16] width 109 height 12
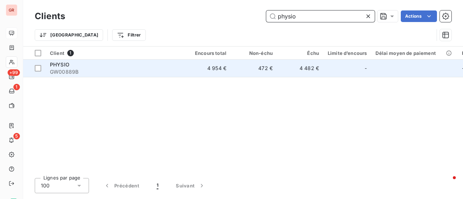
type input "physio"
click at [68, 66] on span "PHYSIO" at bounding box center [60, 65] width 20 height 6
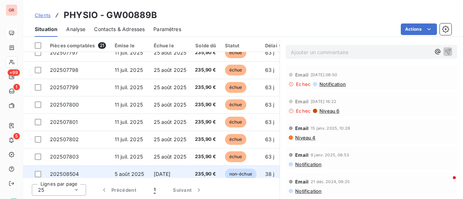
scroll to position [241, 0]
